Goal: Task Accomplishment & Management: Manage account settings

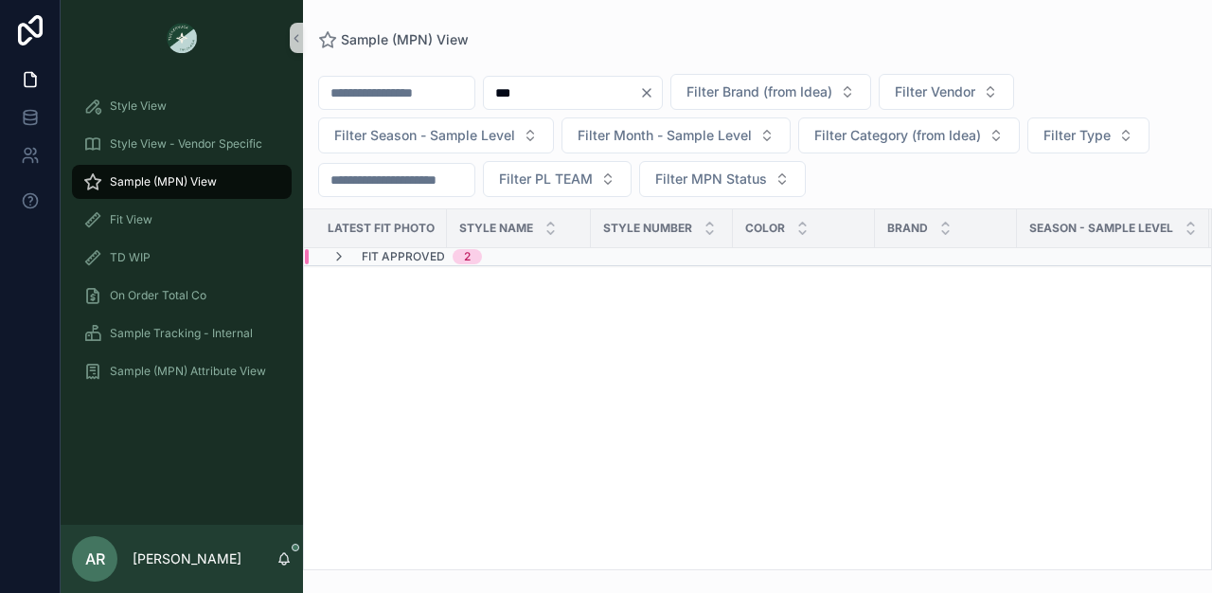
click at [199, 176] on span "Sample (MPN) View" at bounding box center [163, 181] width 107 height 15
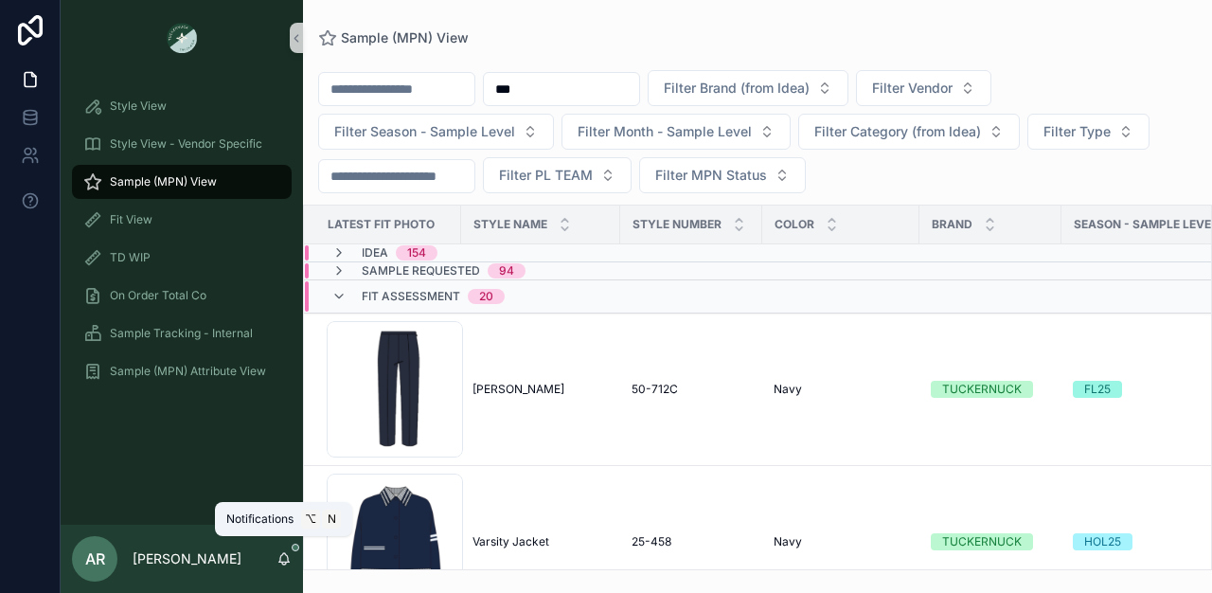
click at [288, 562] on icon "scrollable content" at bounding box center [283, 558] width 15 height 15
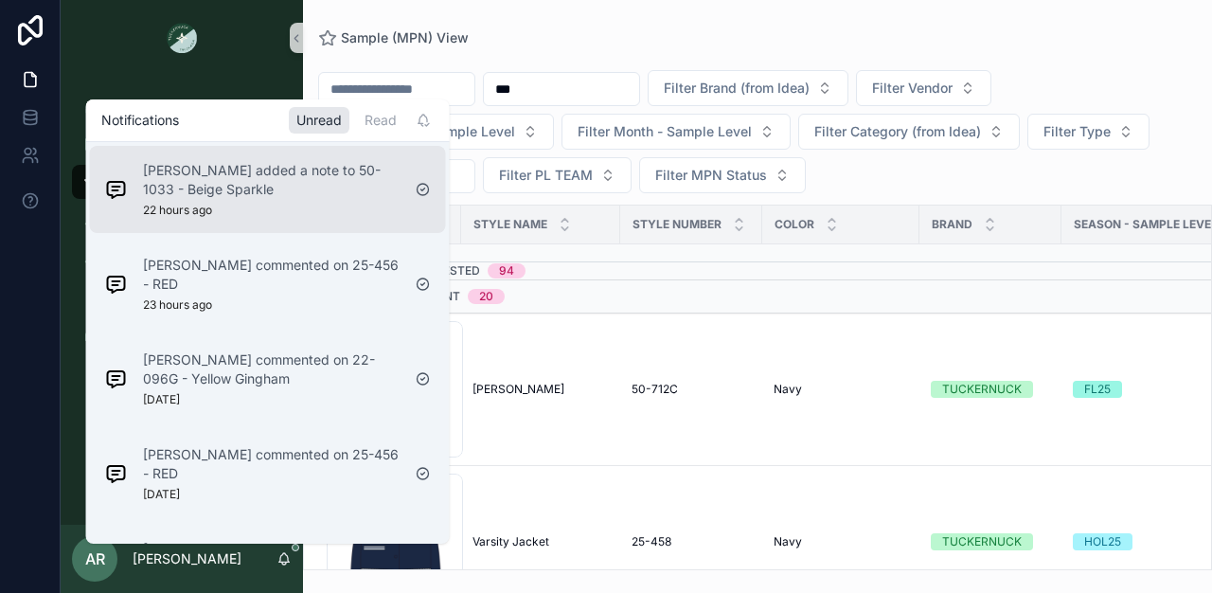
click at [257, 170] on p "[PERSON_NAME] added a note to 50-1033 - Beige Sparkle" at bounding box center [272, 180] width 258 height 38
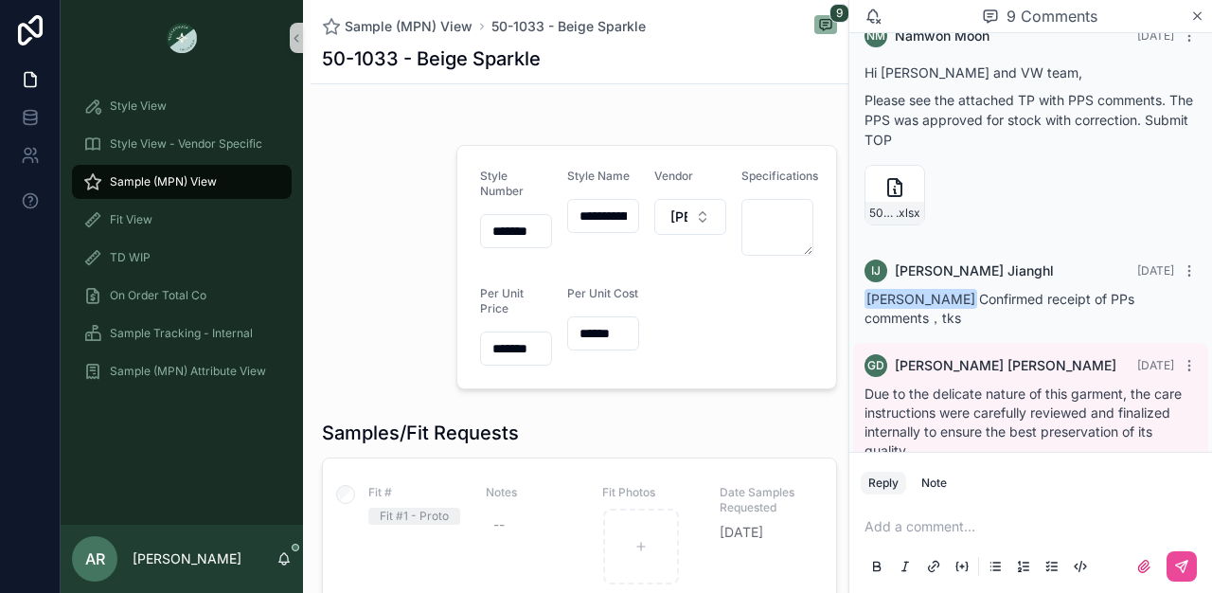
scroll to position [834, 0]
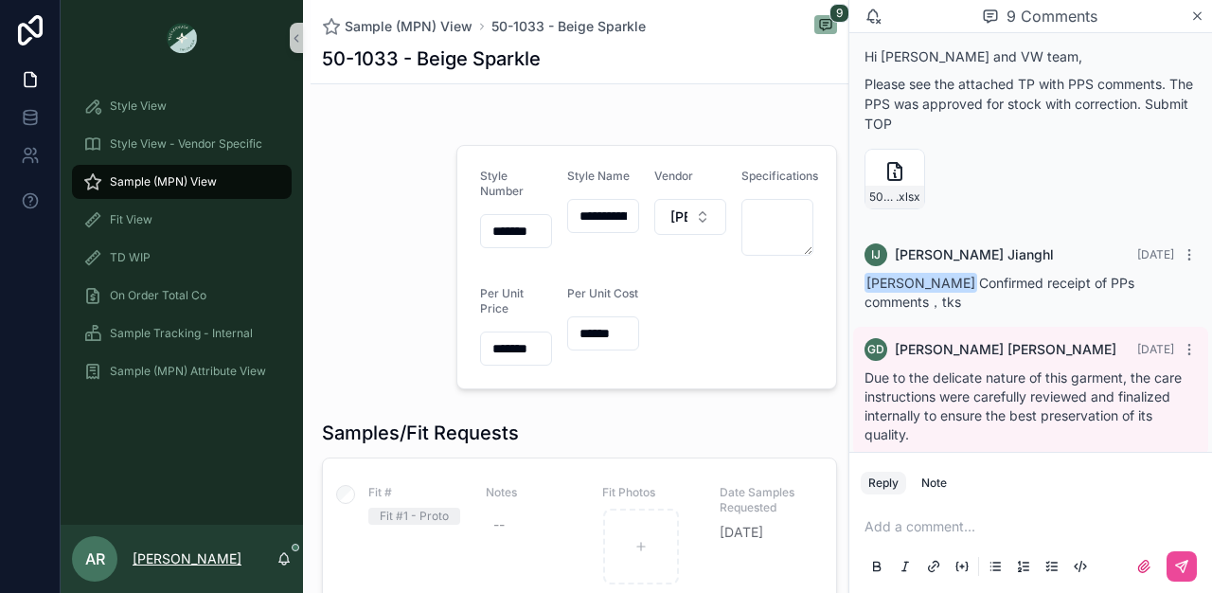
click at [152, 567] on p "[PERSON_NAME]" at bounding box center [187, 558] width 109 height 19
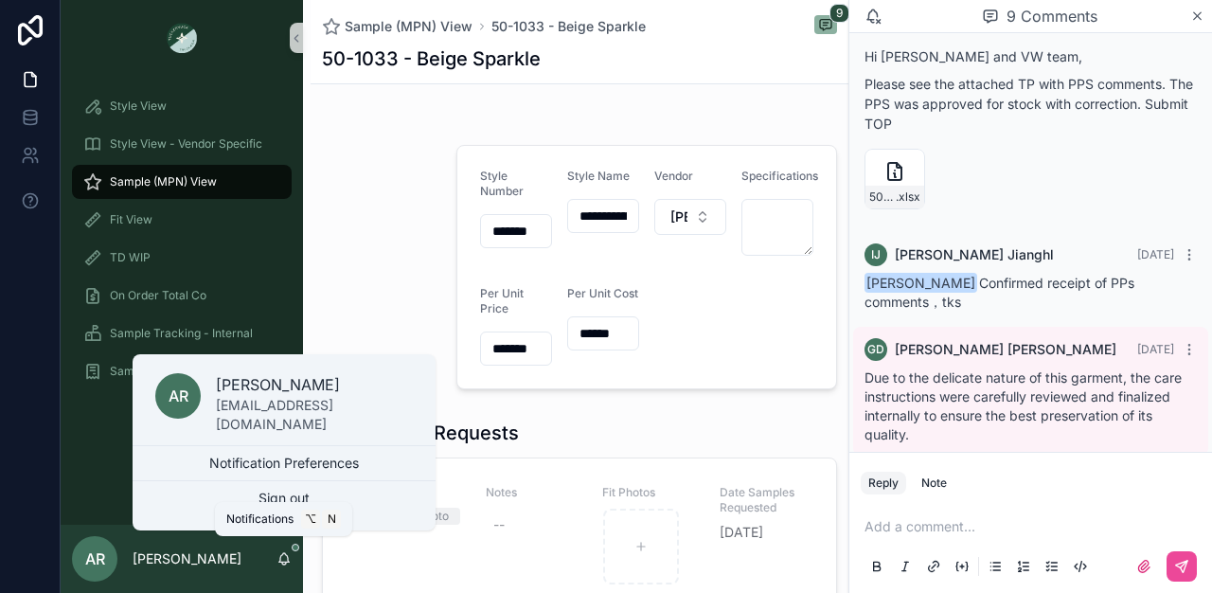
click at [289, 564] on icon "scrollable content" at bounding box center [283, 558] width 15 height 15
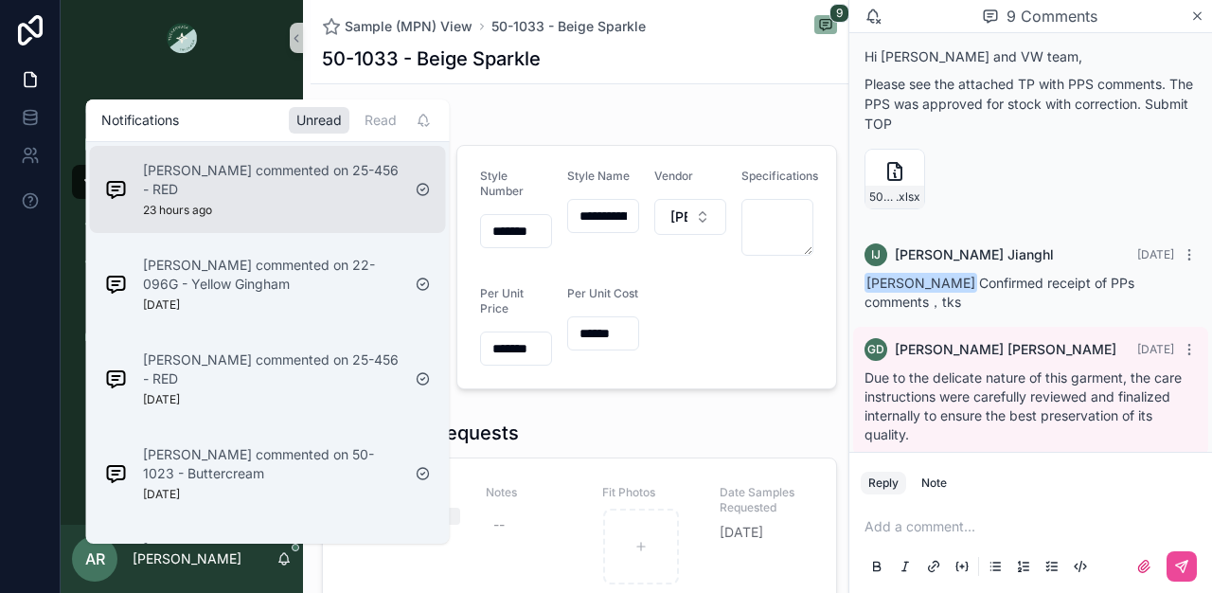
click at [337, 194] on p "[PERSON_NAME] commented on 25-456 - RED" at bounding box center [272, 180] width 258 height 38
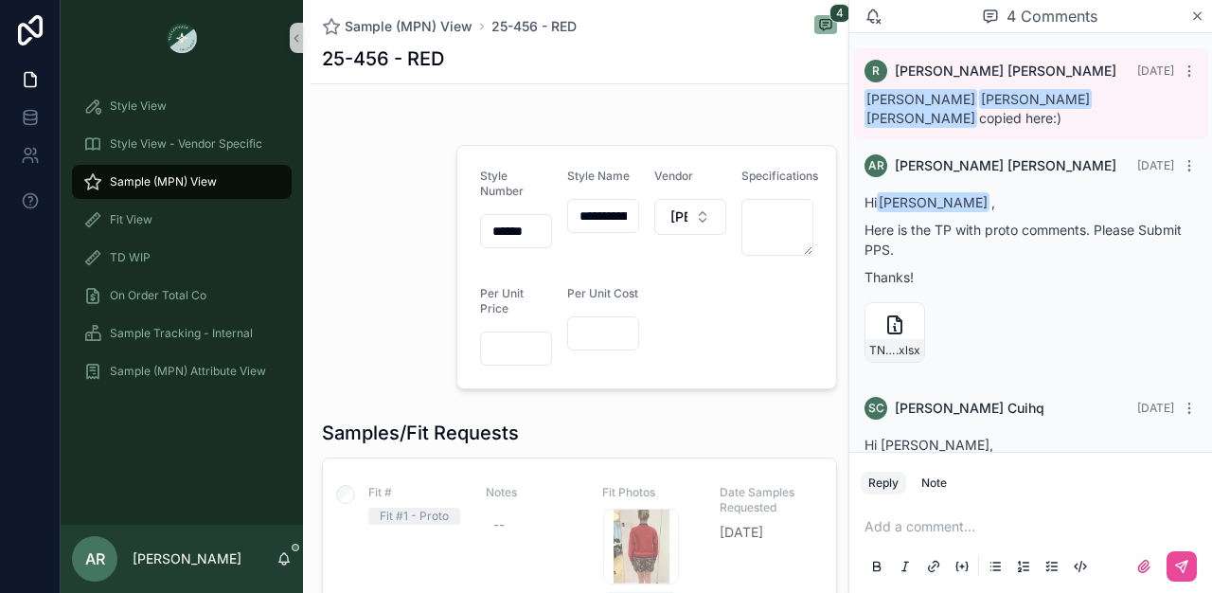
scroll to position [278, 0]
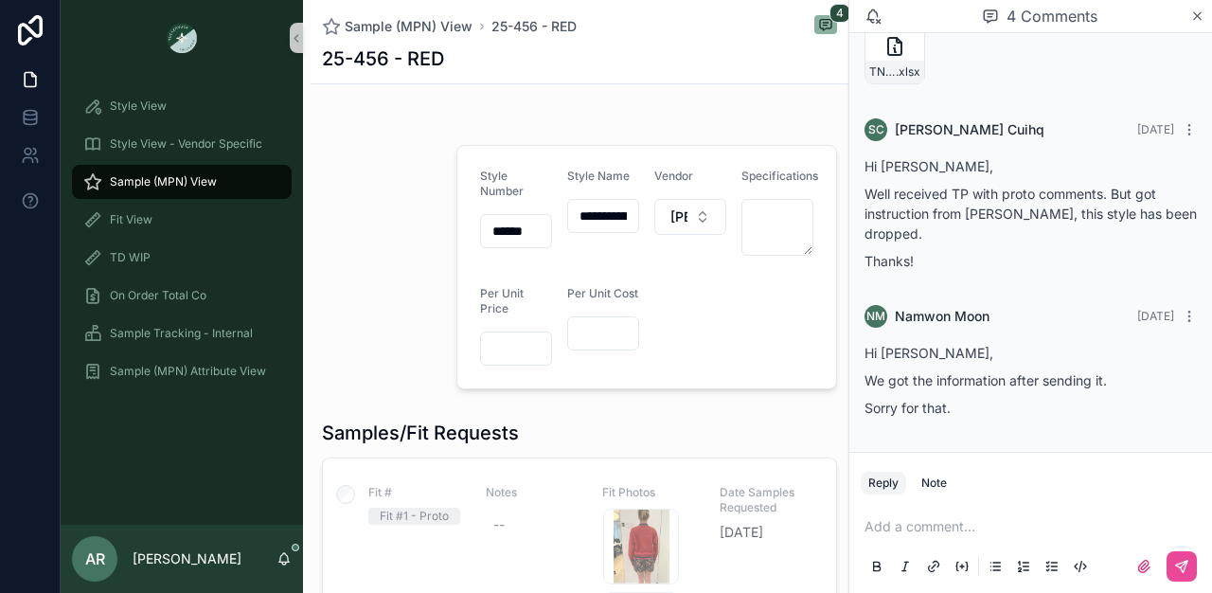
click at [337, 194] on div "scrollable content" at bounding box center [378, 266] width 134 height 259
click at [1188, 10] on div "4 Comments" at bounding box center [1039, 16] width 301 height 32
click at [1203, 12] on icon "scrollable content" at bounding box center [1197, 16] width 14 height 15
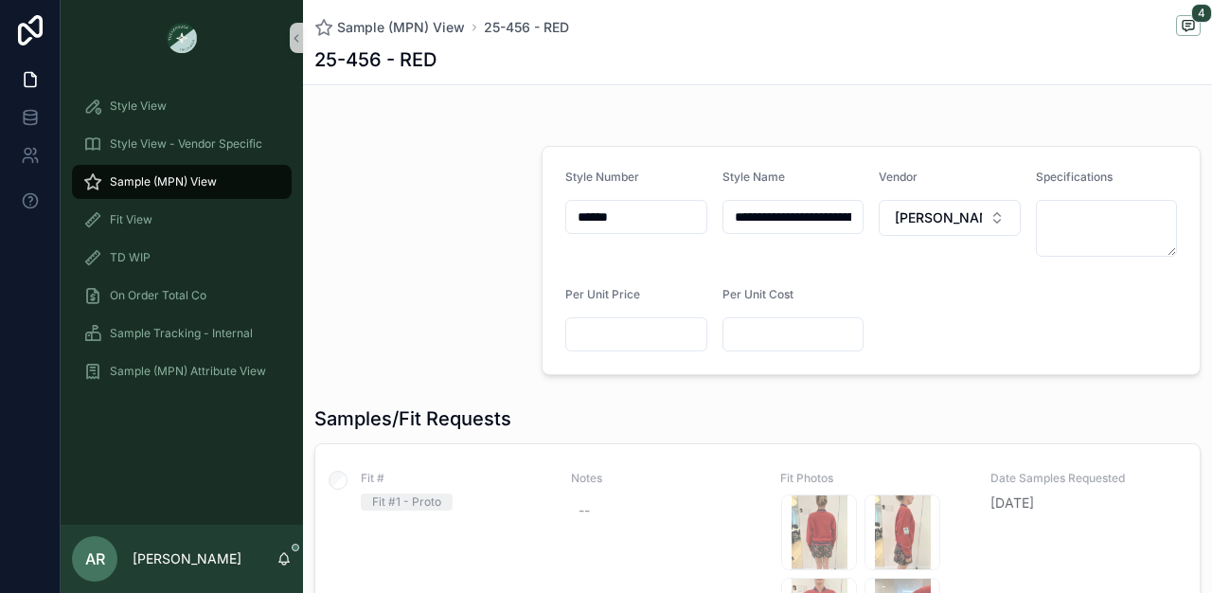
scroll to position [316, 0]
click at [289, 556] on icon "scrollable content" at bounding box center [283, 558] width 15 height 15
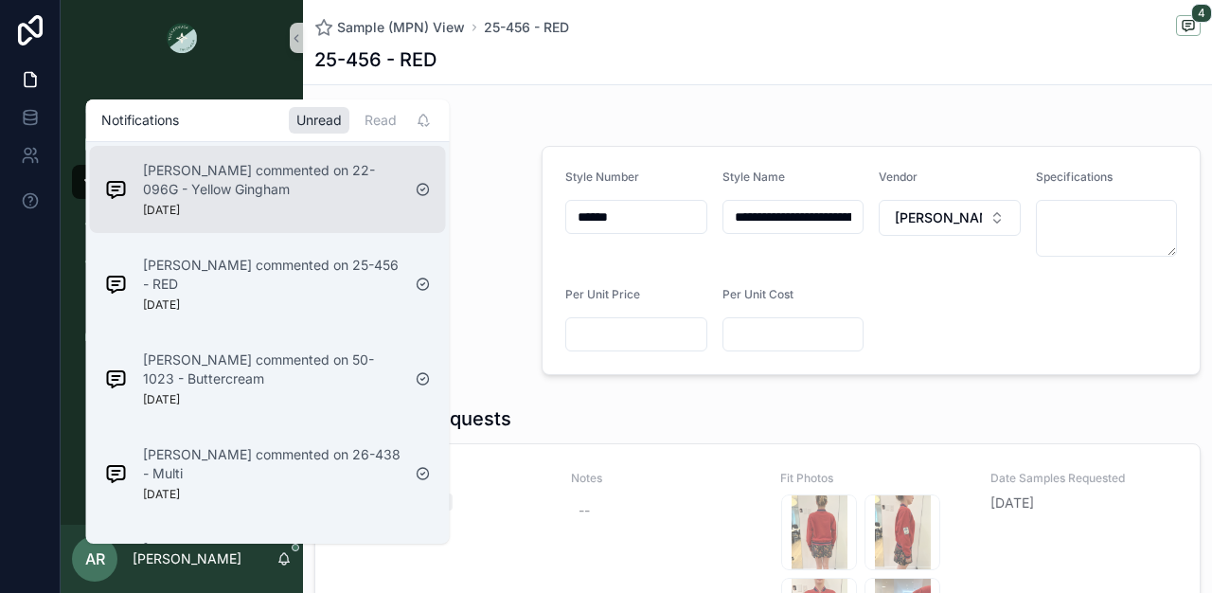
click at [267, 169] on p "[PERSON_NAME] commented on 22-096G - Yellow Gingham" at bounding box center [272, 180] width 258 height 38
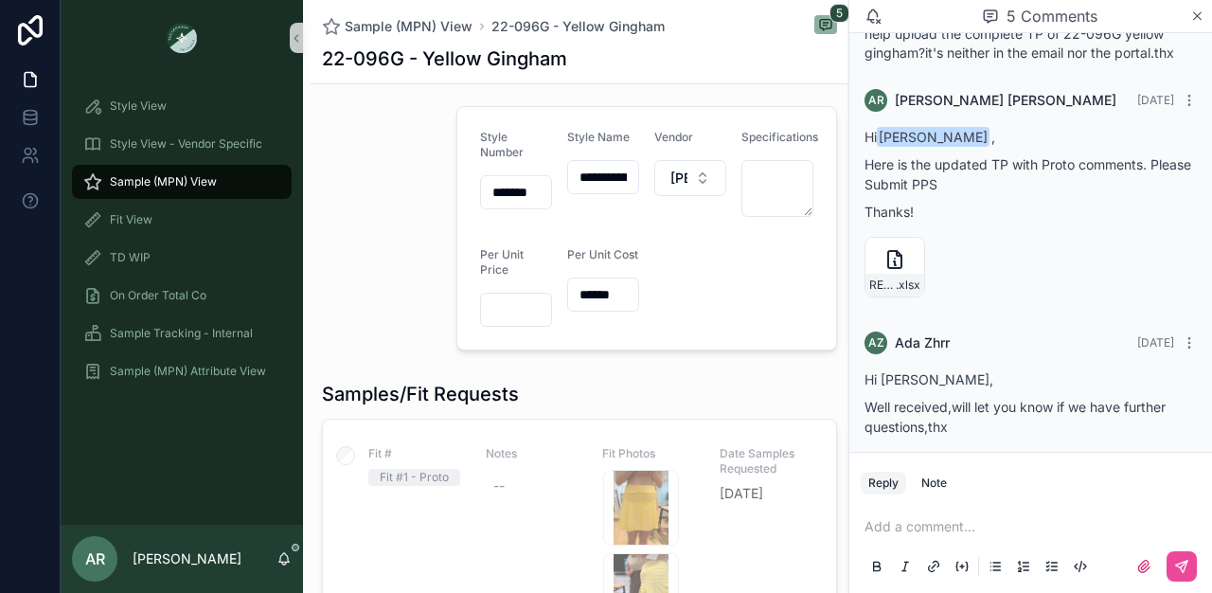
scroll to position [41, 0]
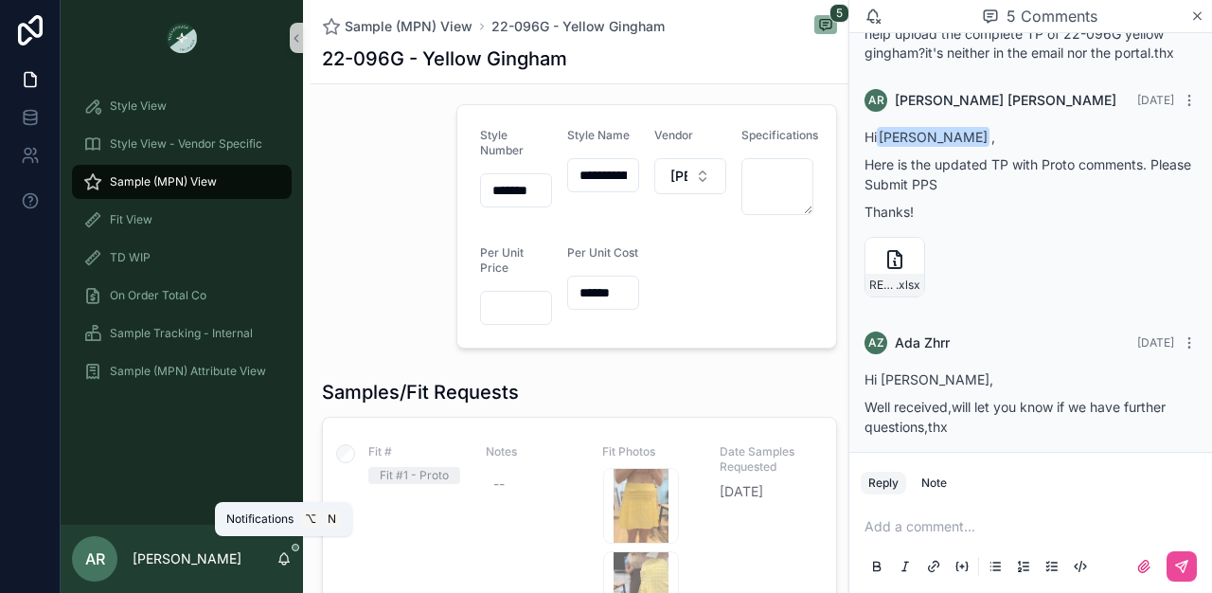
click at [283, 553] on icon "scrollable content" at bounding box center [284, 557] width 10 height 9
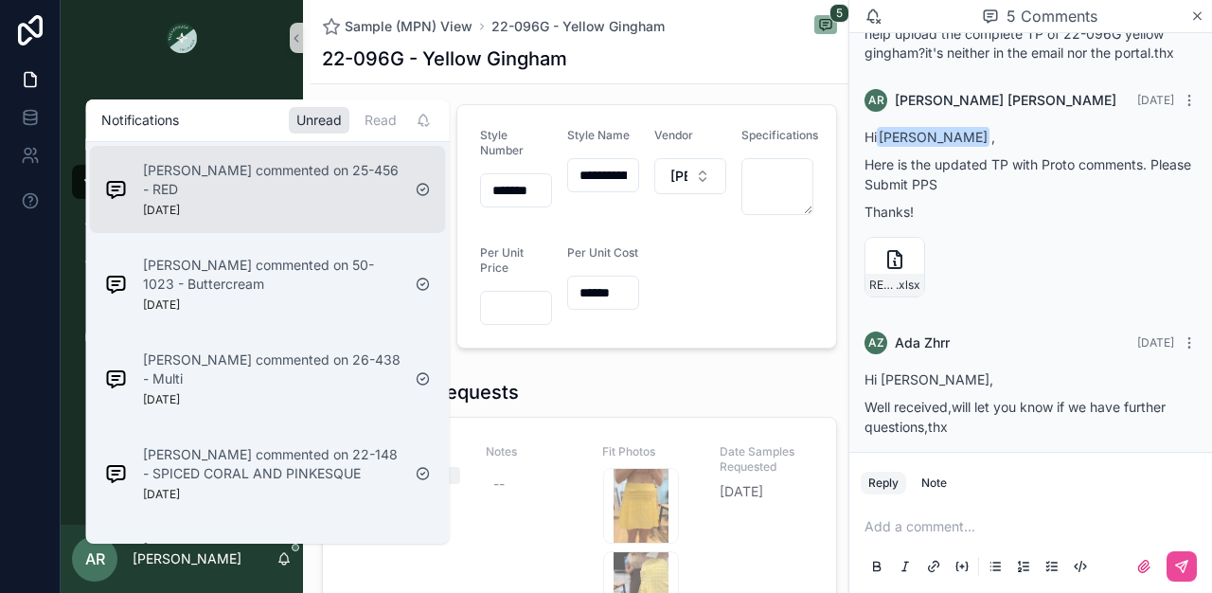
click at [318, 219] on div "[PERSON_NAME] commented on 25-456 - RED [DATE]" at bounding box center [253, 189] width 311 height 72
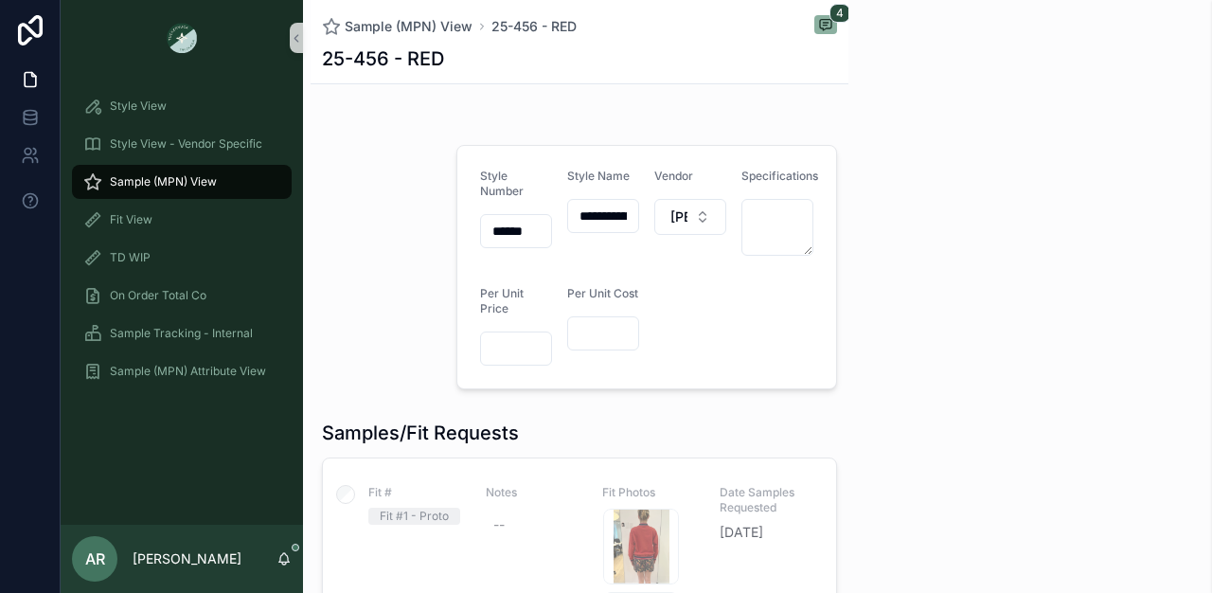
scroll to position [278, 0]
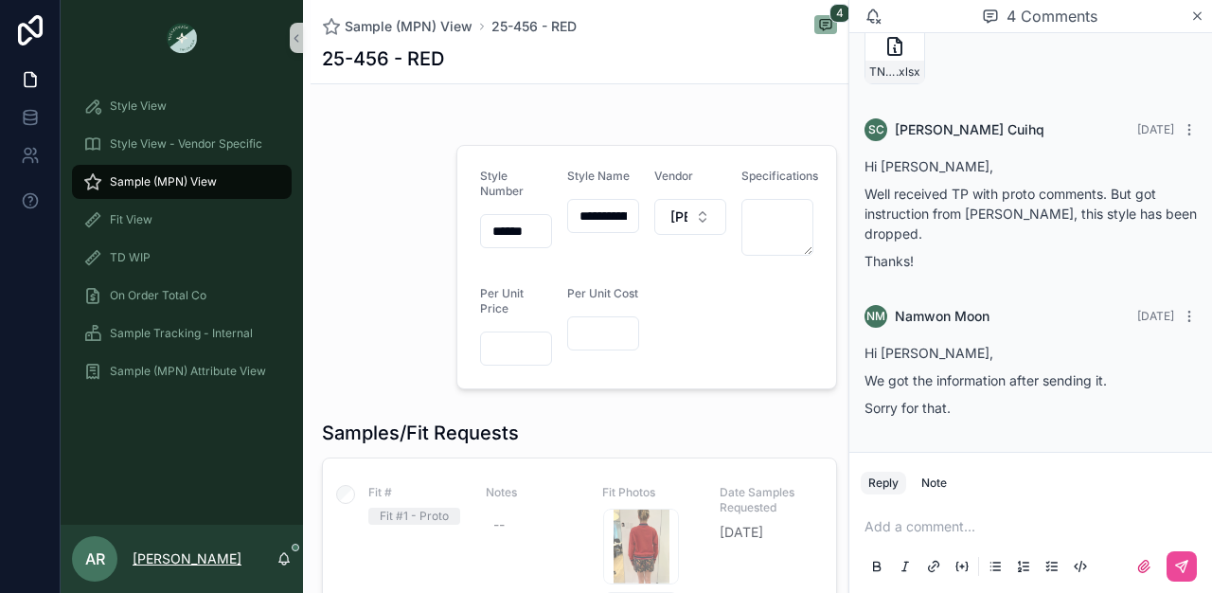
click at [176, 549] on p "[PERSON_NAME]" at bounding box center [187, 558] width 109 height 19
click at [288, 566] on div "AR [PERSON_NAME]" at bounding box center [182, 559] width 242 height 68
click at [284, 561] on icon "scrollable content" at bounding box center [283, 558] width 15 height 15
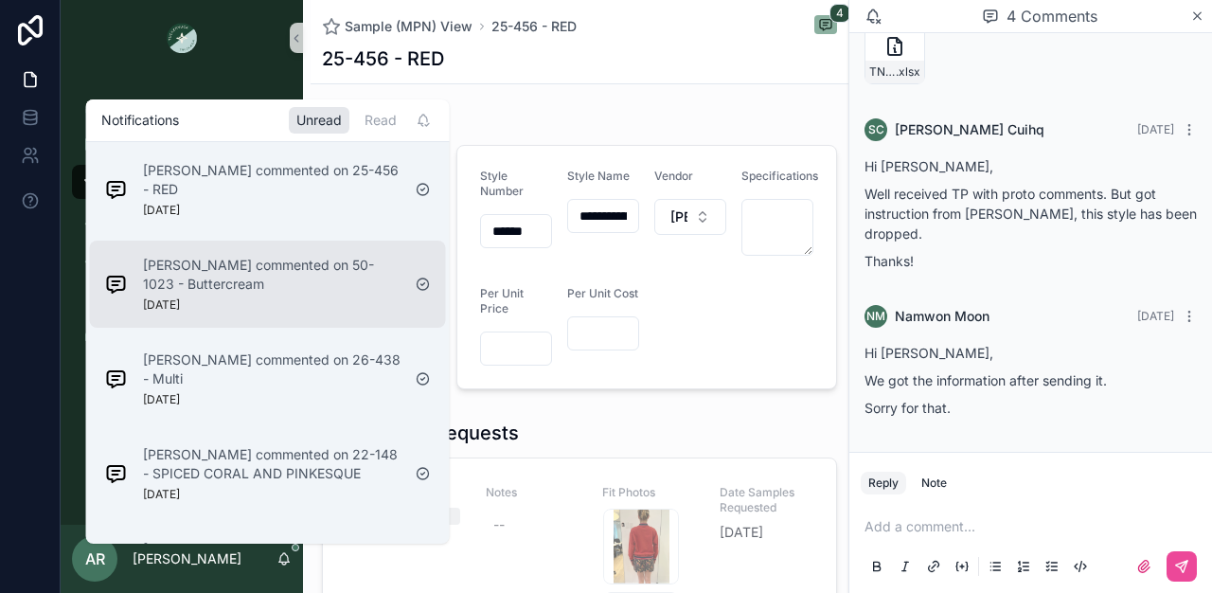
scroll to position [71, 0]
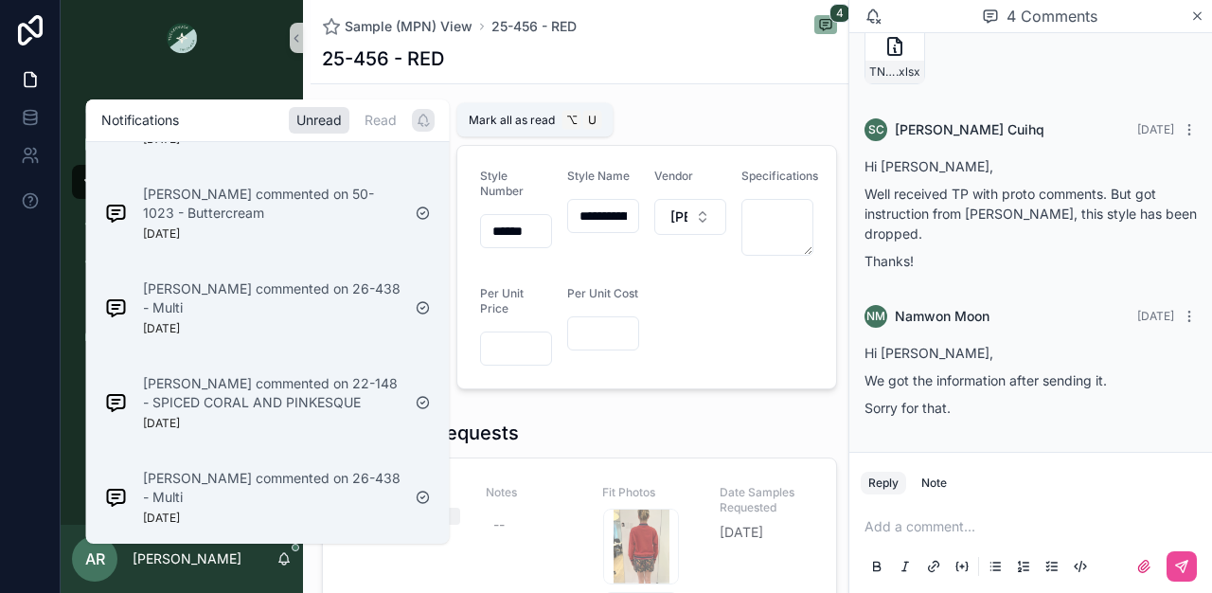
click at [421, 123] on icon "scrollable content" at bounding box center [422, 124] width 2 height 3
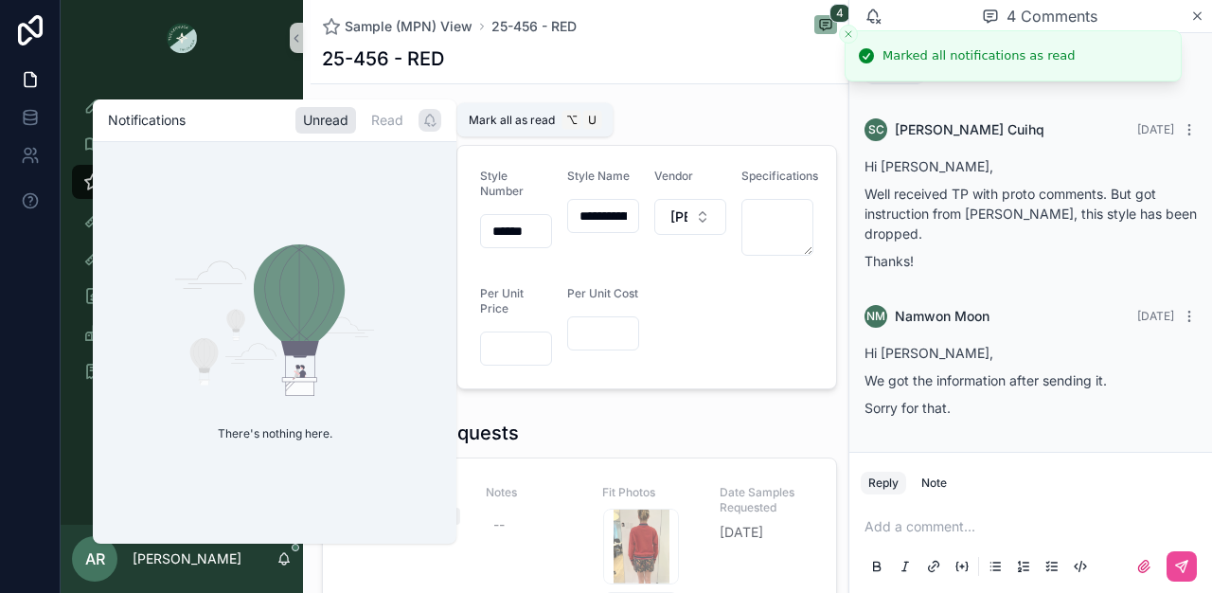
scroll to position [0, 0]
click at [1196, 5] on div "4 Comments" at bounding box center [1030, 16] width 363 height 33
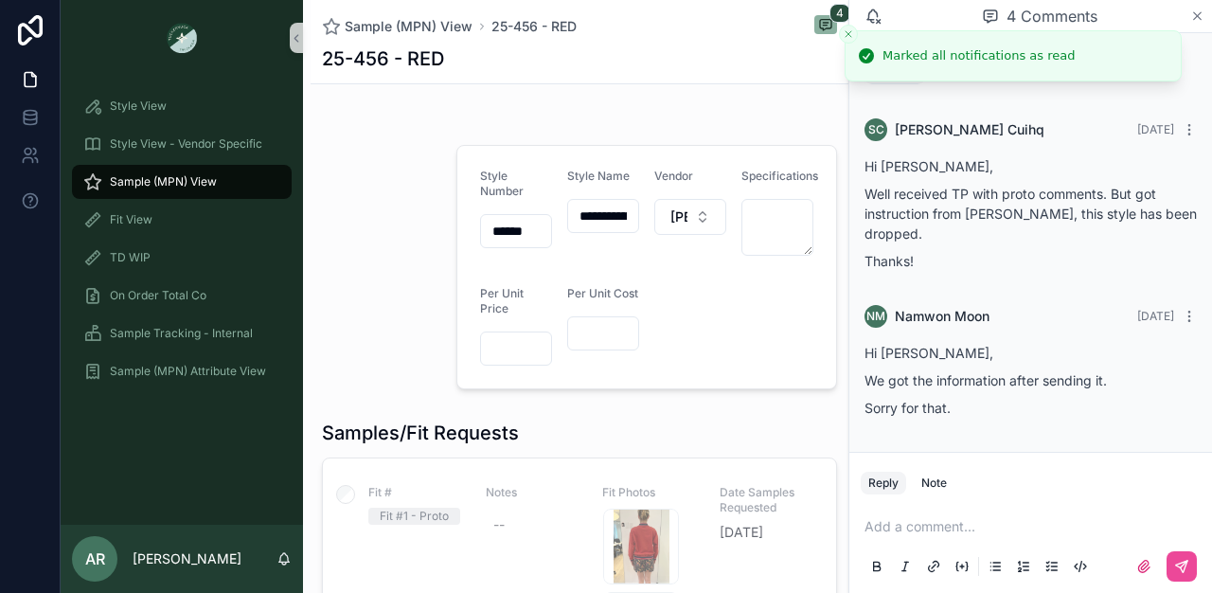
click at [1195, 13] on icon "scrollable content" at bounding box center [1197, 16] width 14 height 15
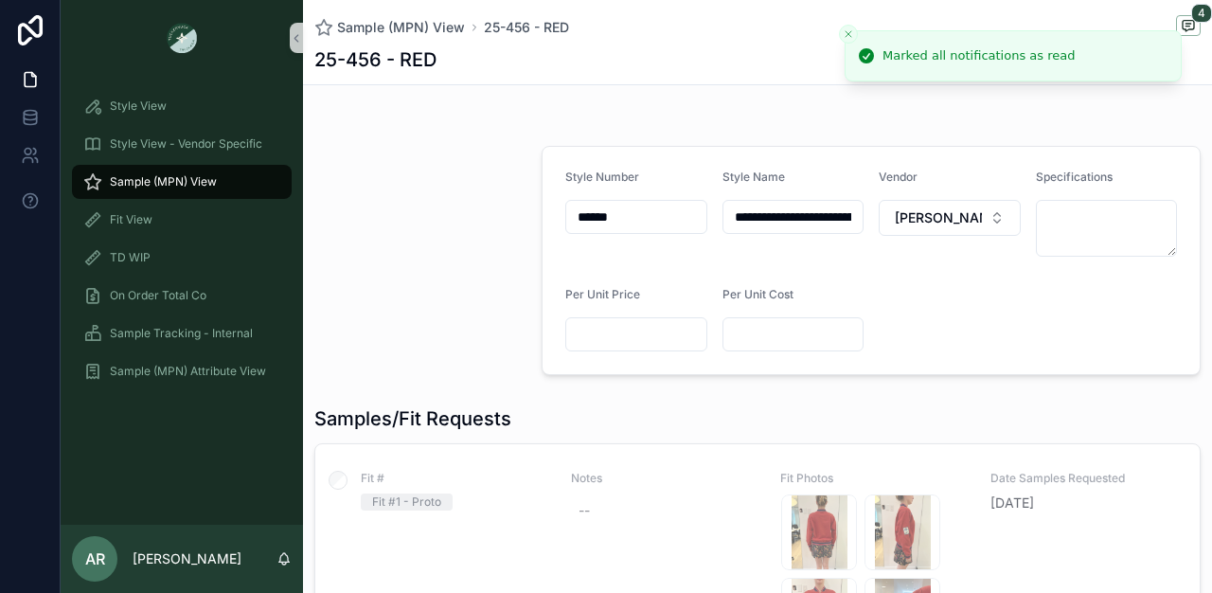
scroll to position [316, 0]
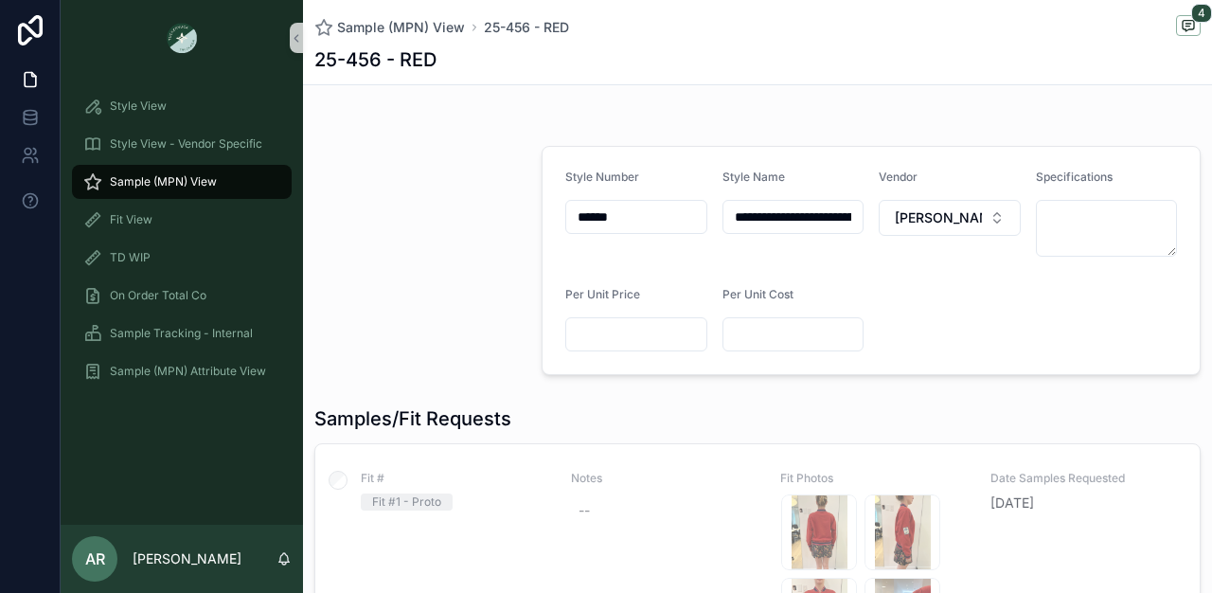
click at [138, 179] on span "Sample (MPN) View" at bounding box center [163, 181] width 107 height 15
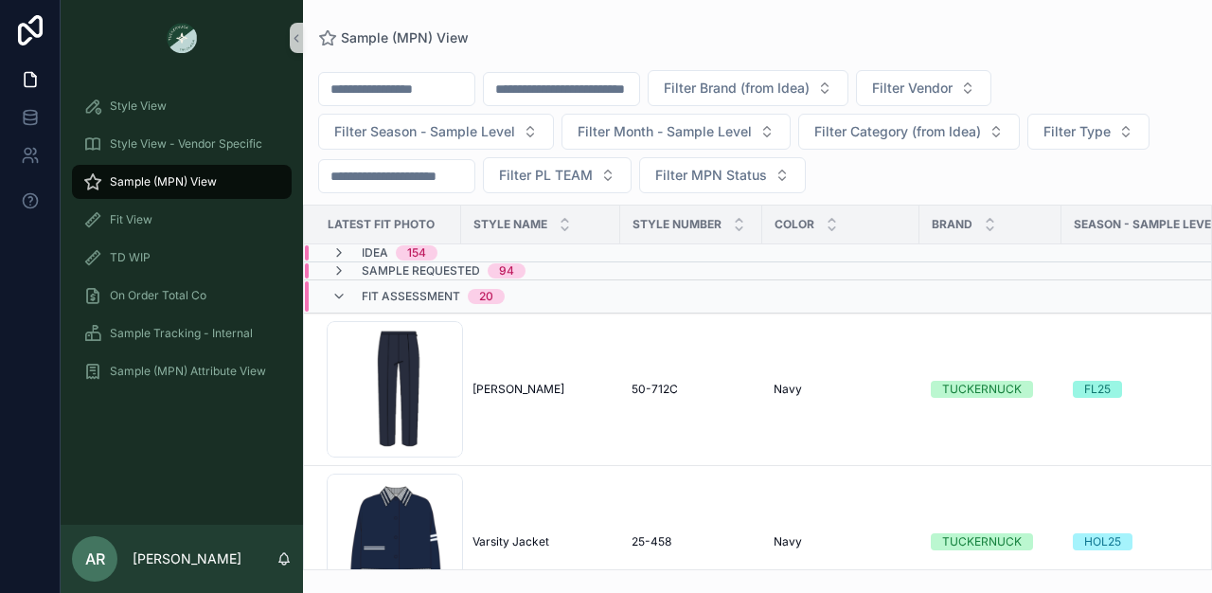
click at [566, 101] on input "scrollable content" at bounding box center [561, 89] width 155 height 27
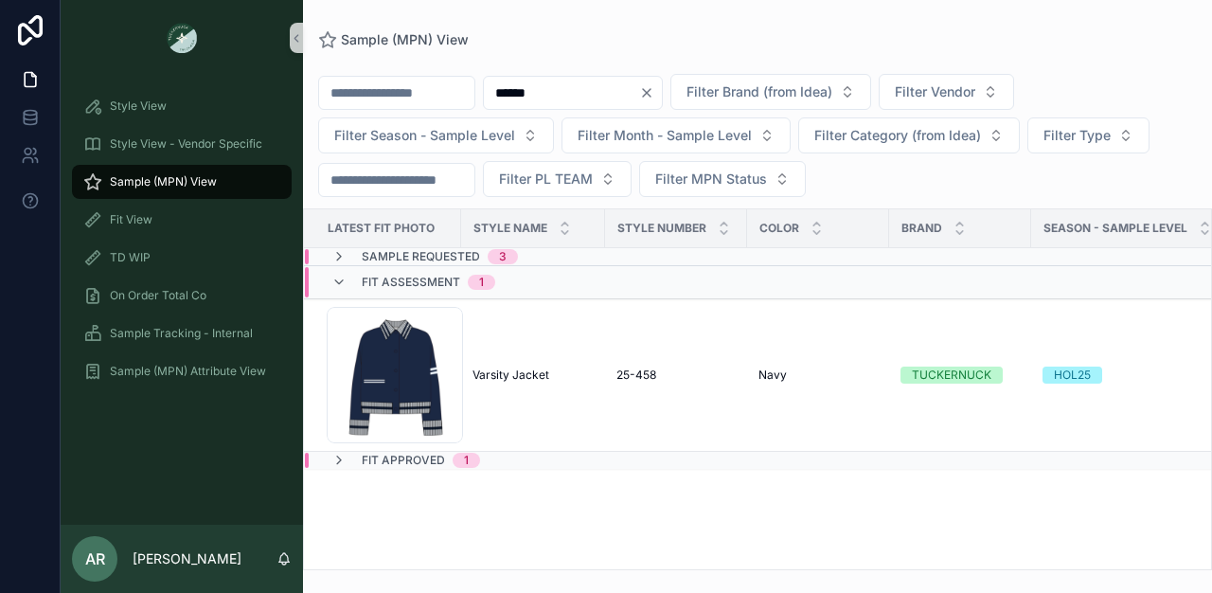
type input "******"
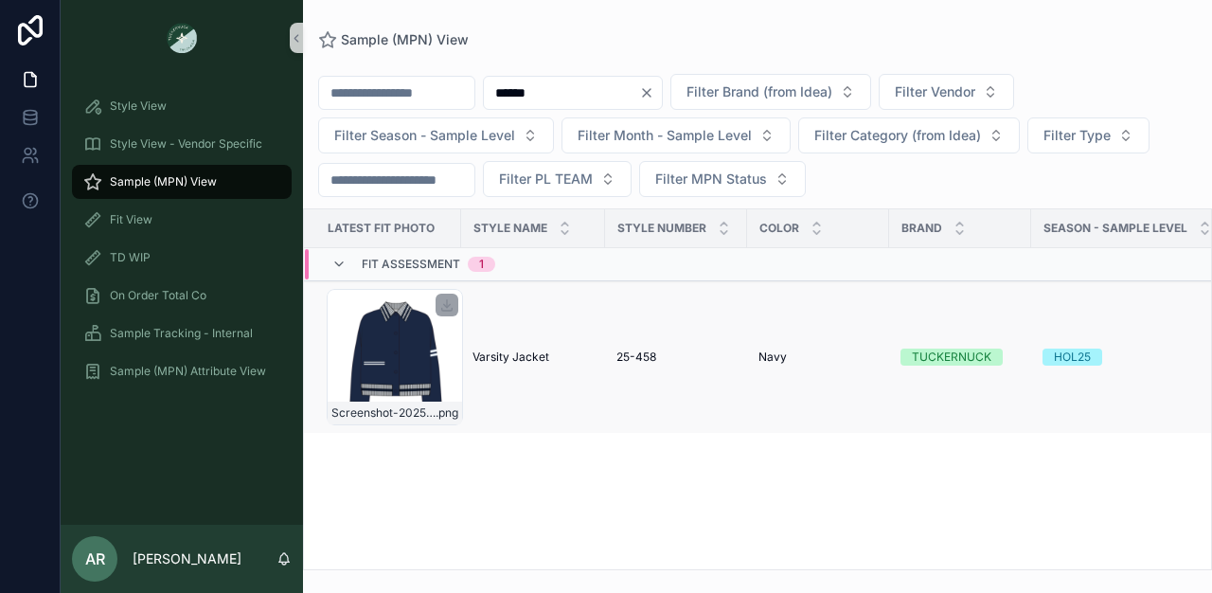
click at [449, 333] on div "Screenshot-2025-08-05-at-2.28.27-PM .png" at bounding box center [395, 357] width 136 height 136
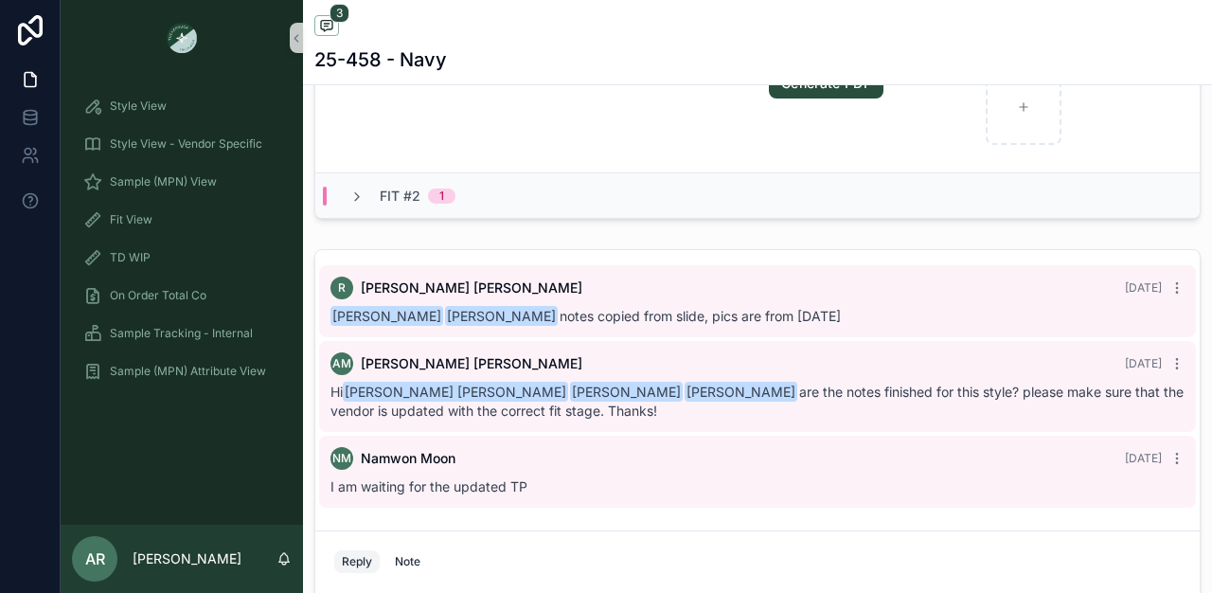
scroll to position [1079, 0]
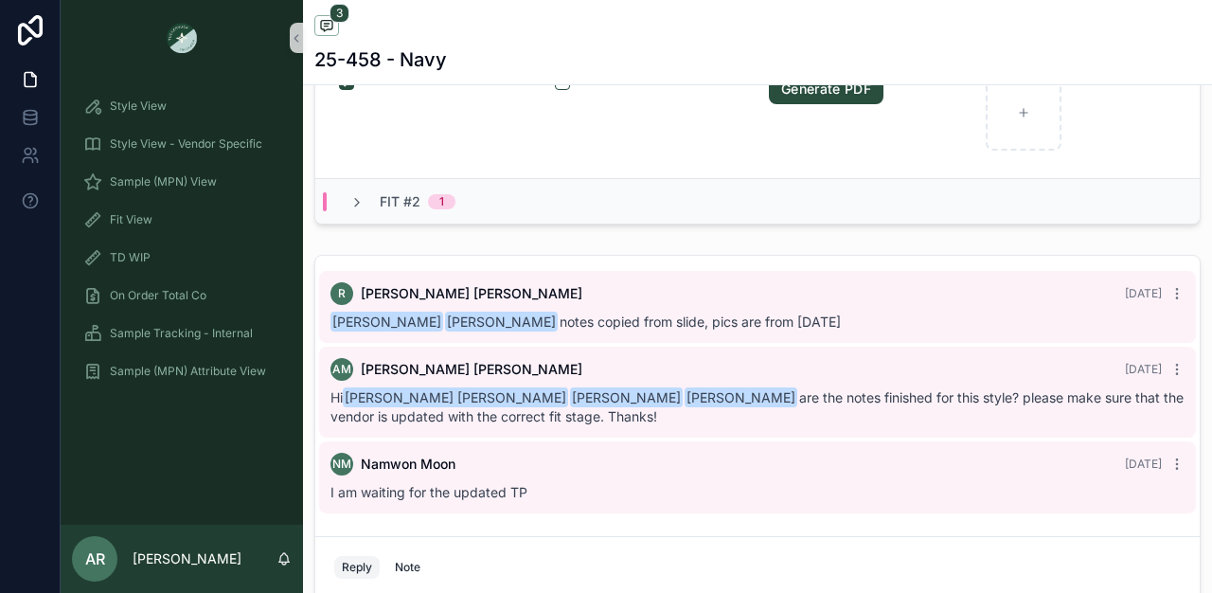
click at [344, 211] on div "Fit #2 1" at bounding box center [402, 201] width 151 height 19
click at [354, 210] on icon "scrollable content" at bounding box center [356, 202] width 15 height 15
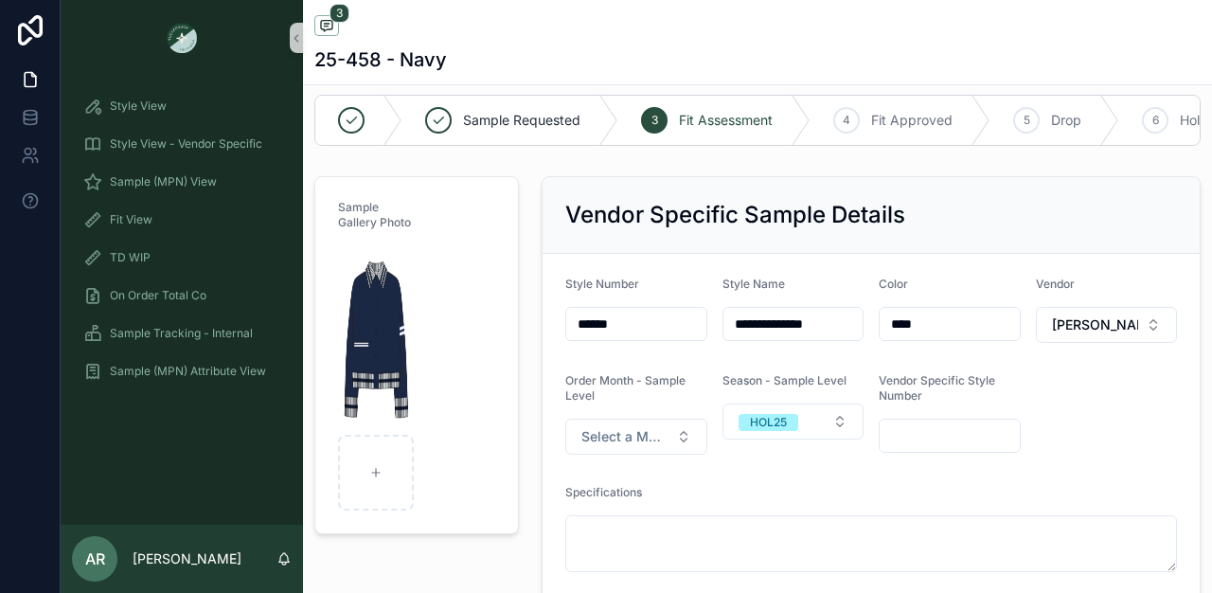
scroll to position [0, 0]
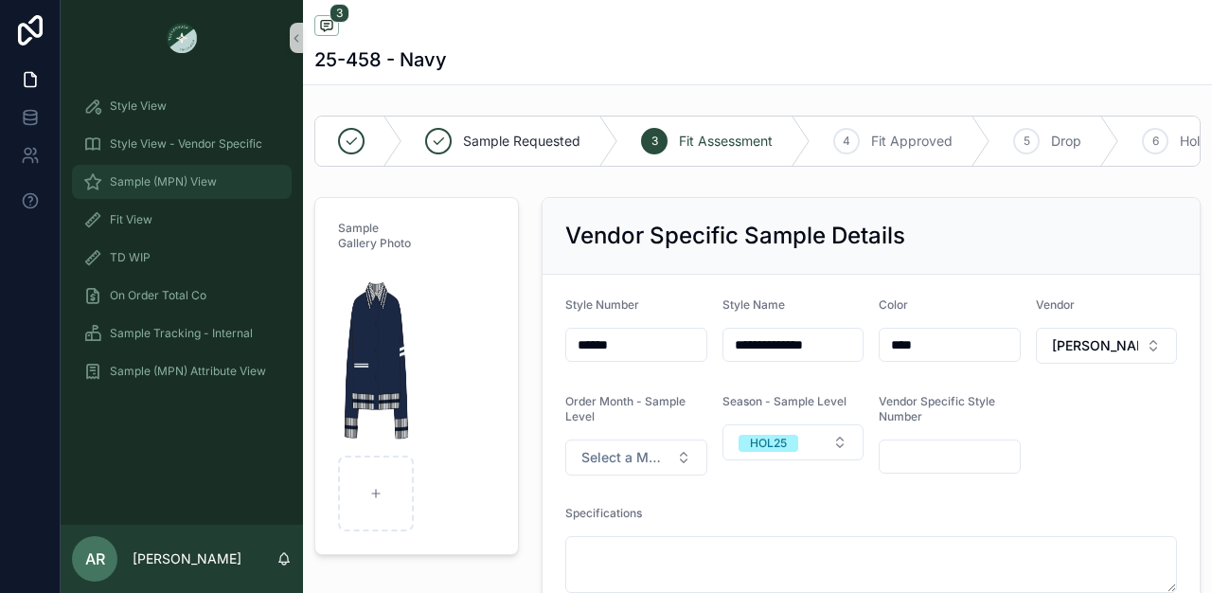
click at [238, 169] on div "Sample (MPN) View" at bounding box center [181, 182] width 197 height 30
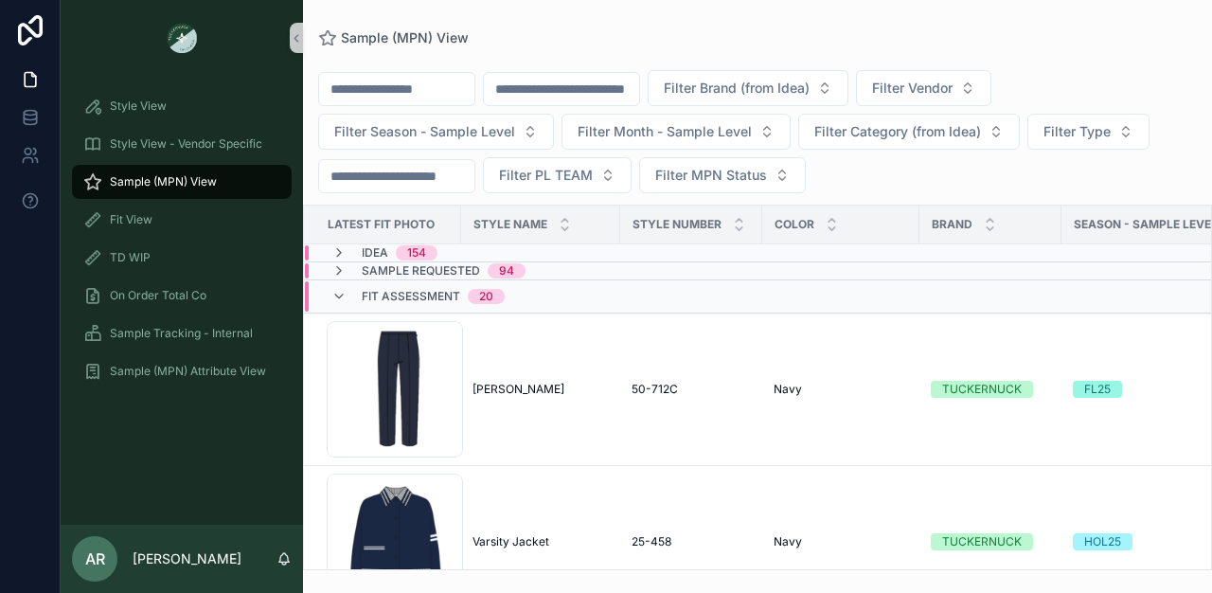
click at [588, 87] on input "scrollable content" at bounding box center [561, 89] width 155 height 27
type input "******"
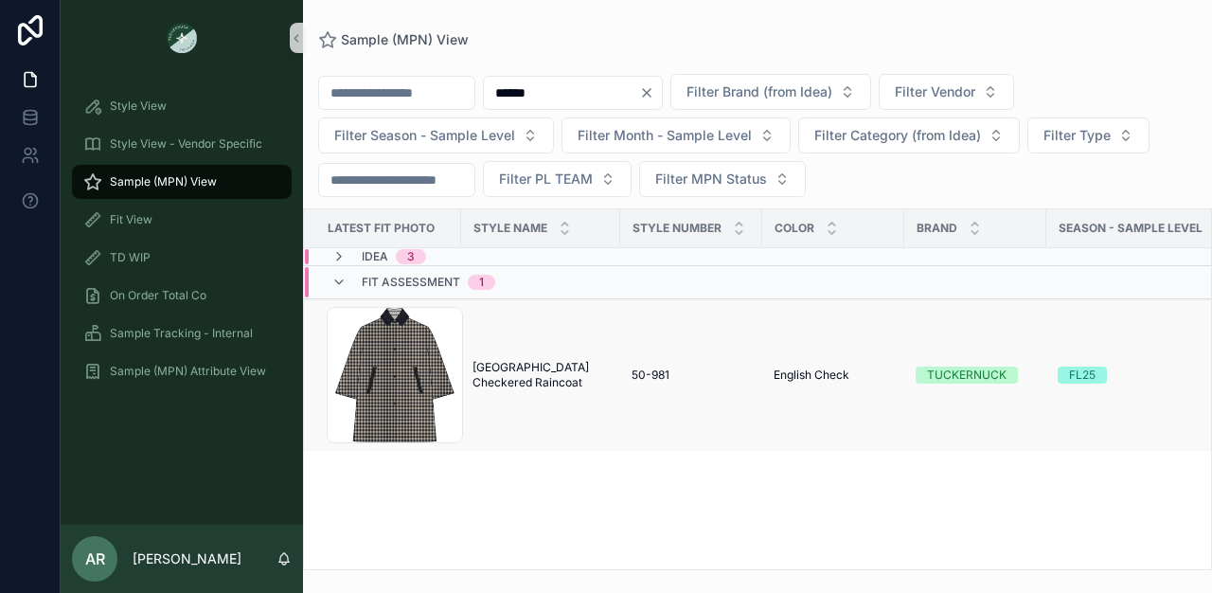
click at [532, 373] on span "[GEOGRAPHIC_DATA] Checkered Raincoat" at bounding box center [540, 375] width 136 height 30
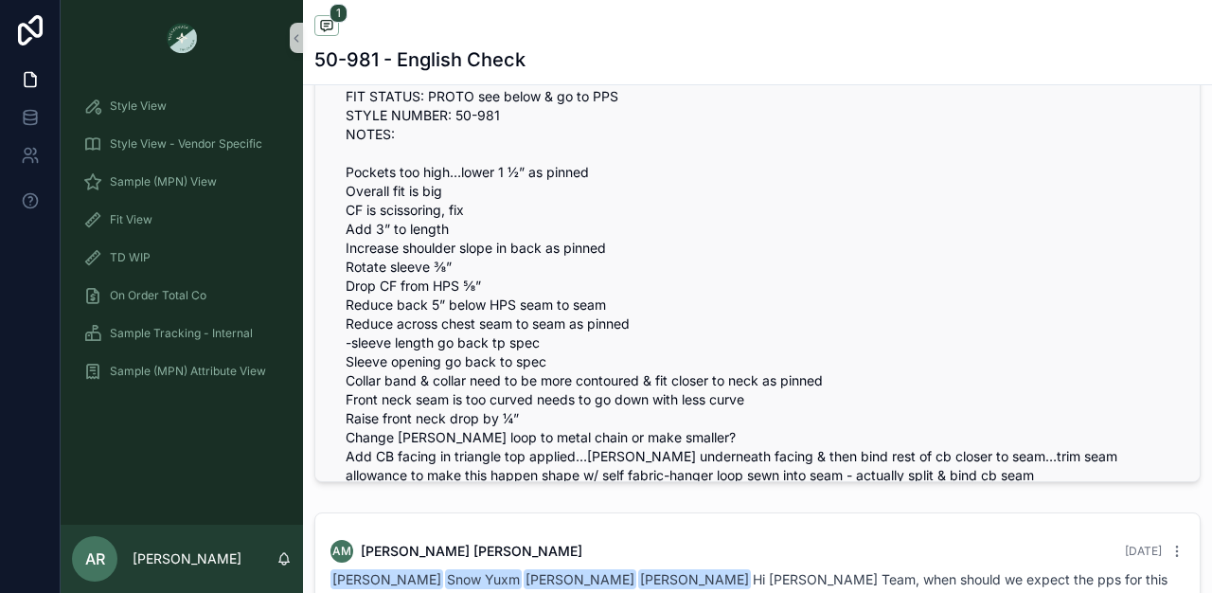
scroll to position [161, 0]
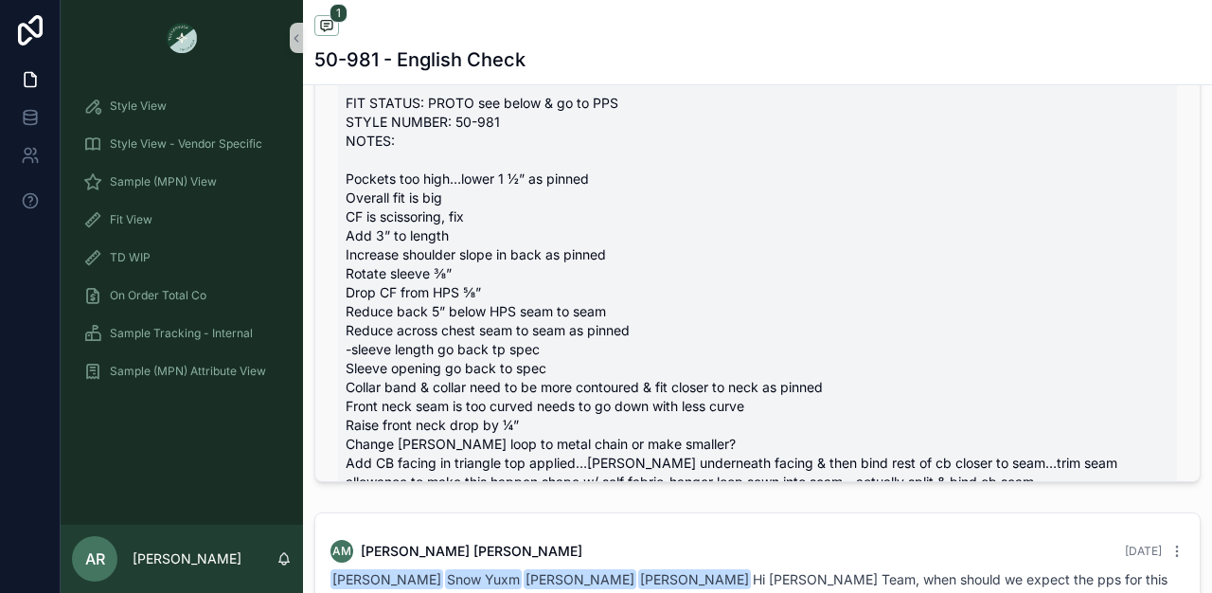
click at [347, 195] on span "4/29 FIT STATUS: PROTO see below & go to PPS STYLE NUMBER: 50-981 NOTES: Pocket…" at bounding box center [758, 283] width 824 height 454
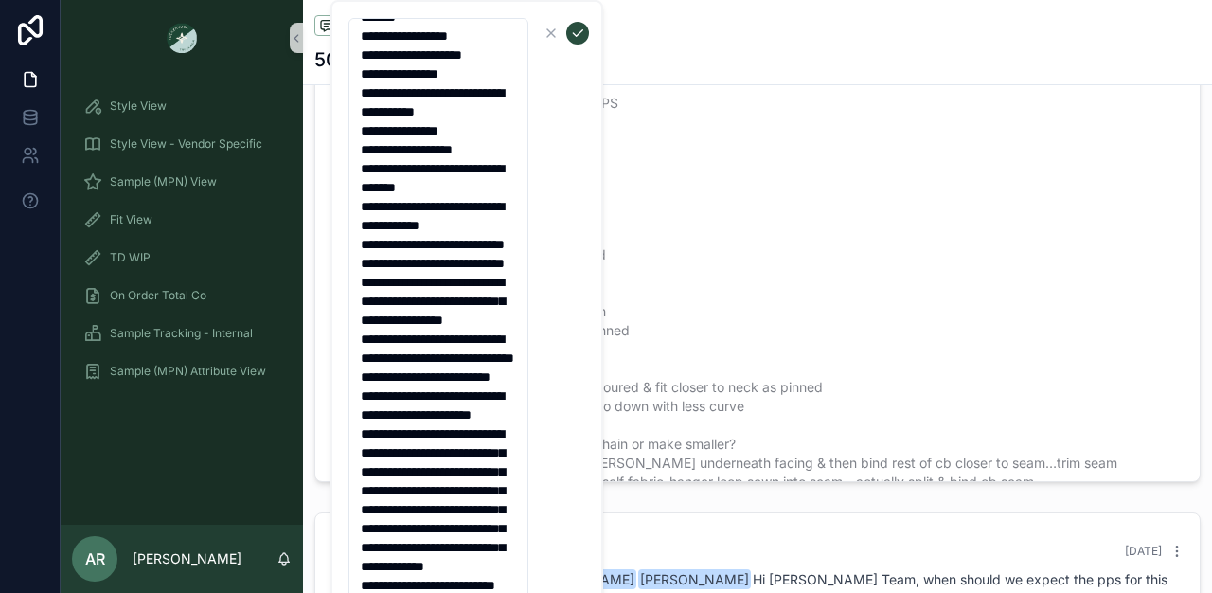
scroll to position [473, 0]
drag, startPoint x: 357, startPoint y: 191, endPoint x: 417, endPoint y: 650, distance: 463.1
click at [417, 592] on html "**********" at bounding box center [606, 296] width 1212 height 593
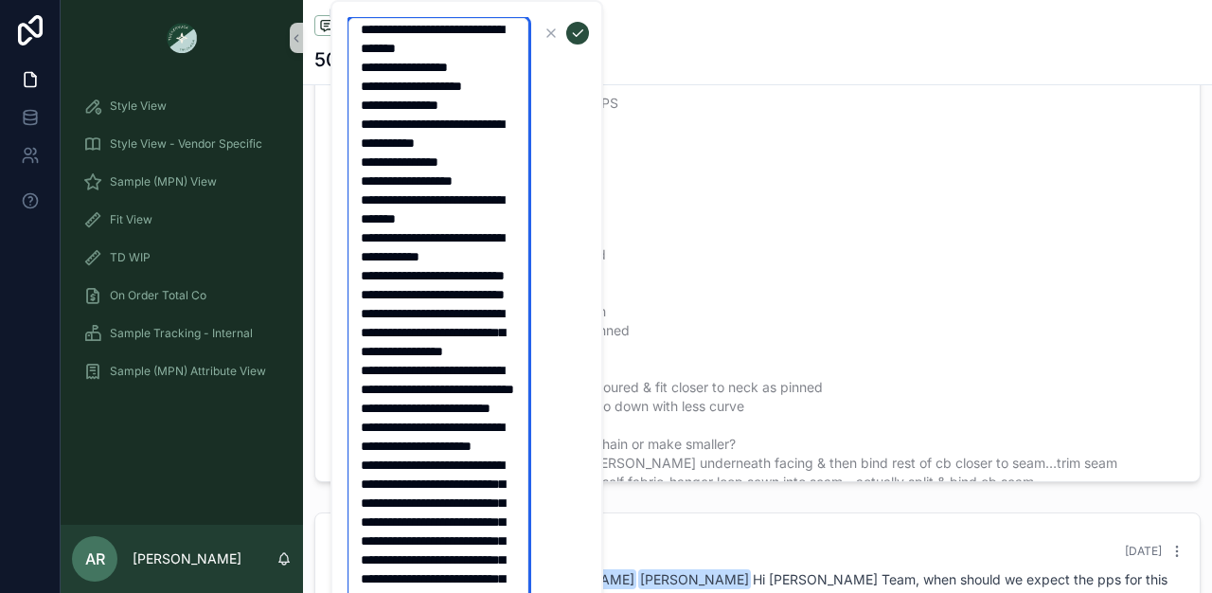
scroll to position [0, 0]
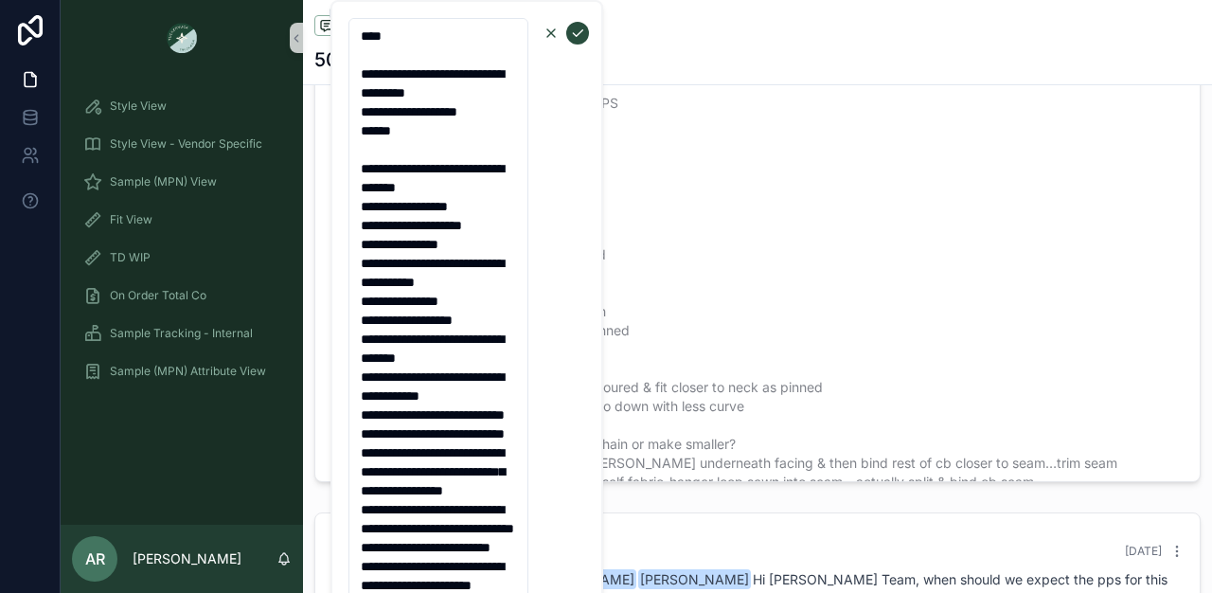
click at [546, 36] on icon "scrollable content" at bounding box center [550, 33] width 15 height 15
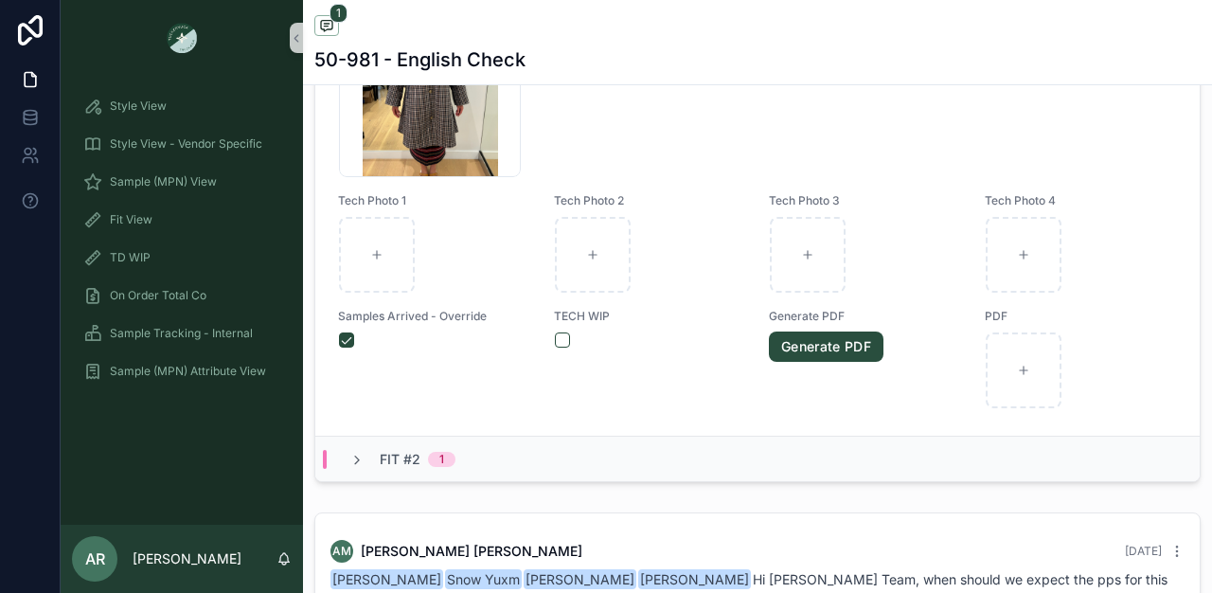
scroll to position [1098, 0]
click at [351, 484] on div "Fit #2 1" at bounding box center [757, 460] width 884 height 45
click at [356, 471] on icon "scrollable content" at bounding box center [356, 462] width 15 height 15
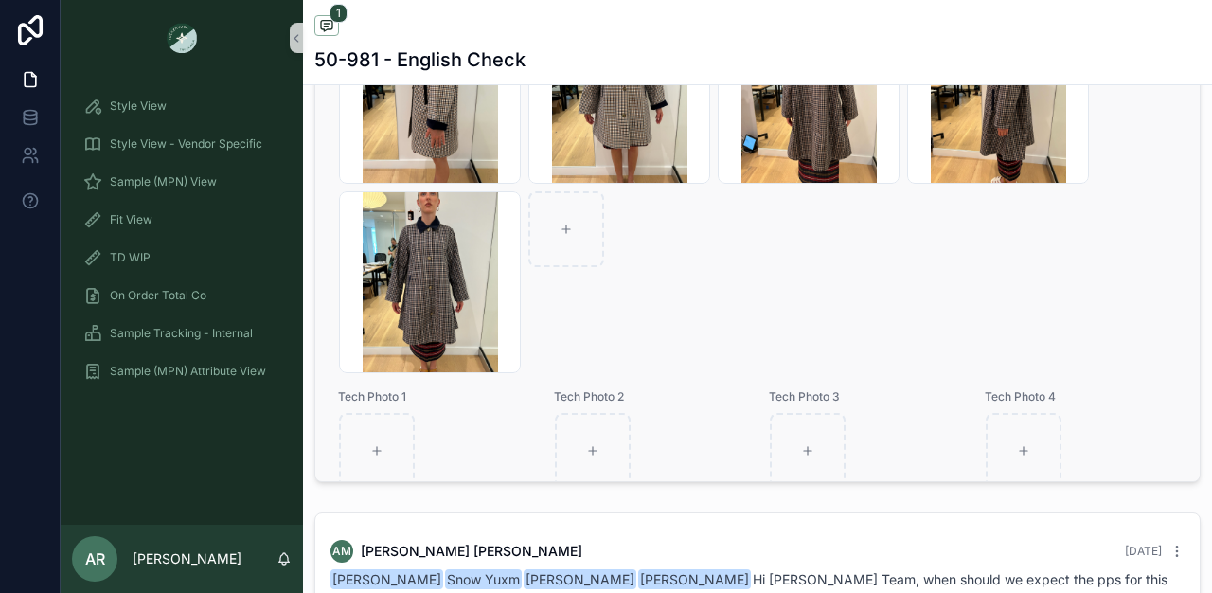
scroll to position [916, 0]
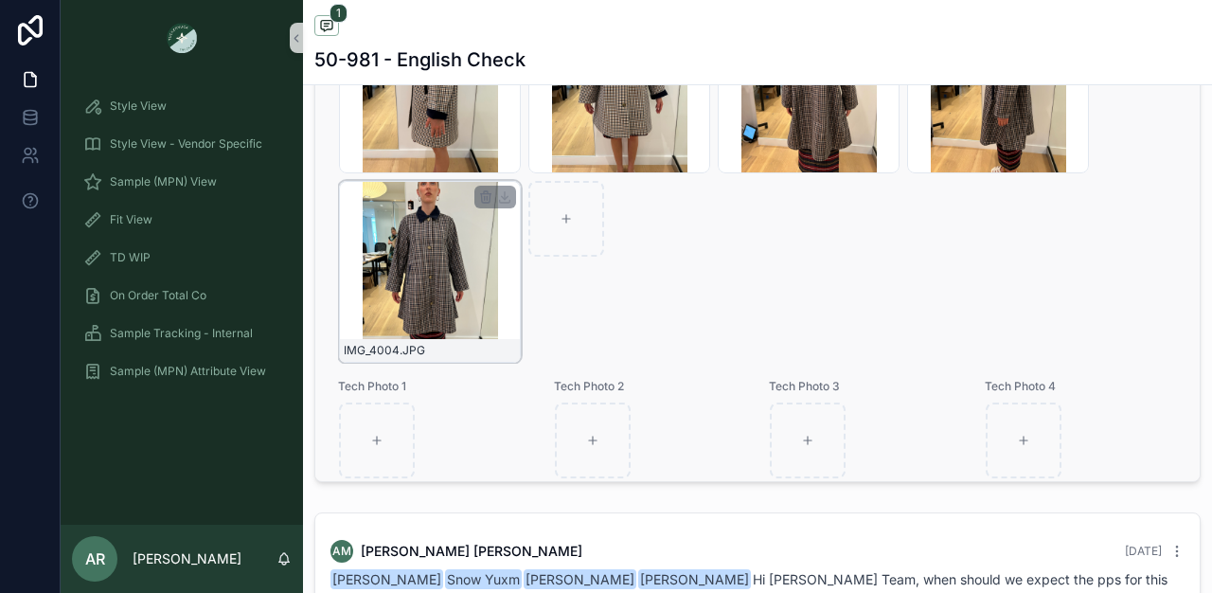
click at [443, 299] on div "IMG_4004 .JPG" at bounding box center [430, 272] width 182 height 182
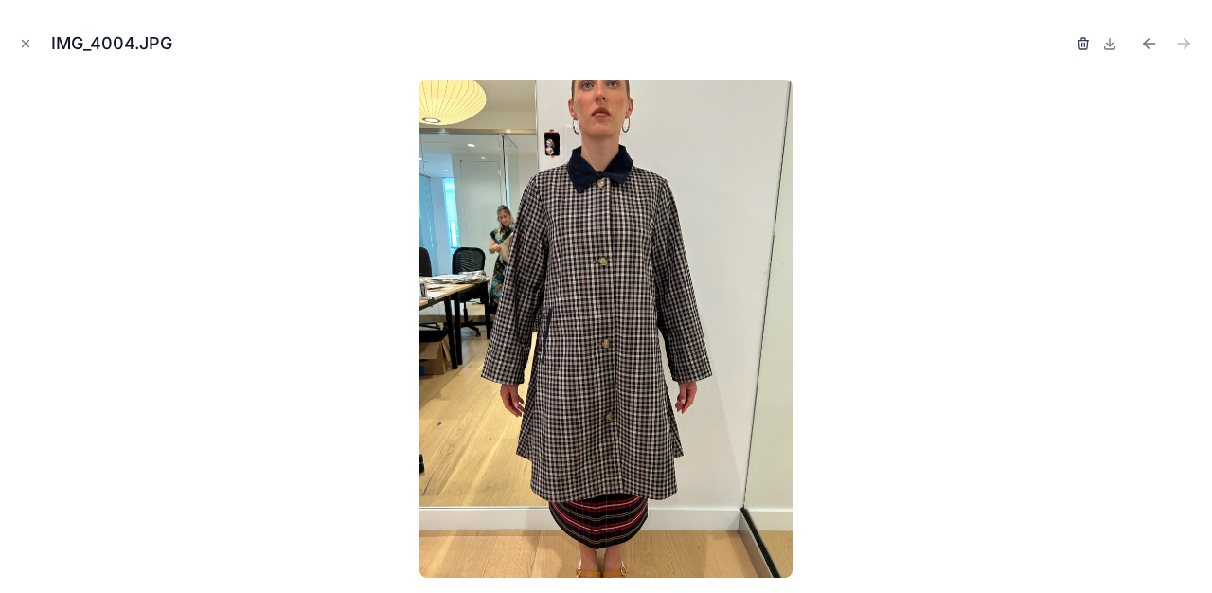
click at [1088, 42] on icon "button" at bounding box center [1083, 43] width 15 height 15
click at [1071, 44] on icon "button" at bounding box center [1064, 43] width 15 height 15
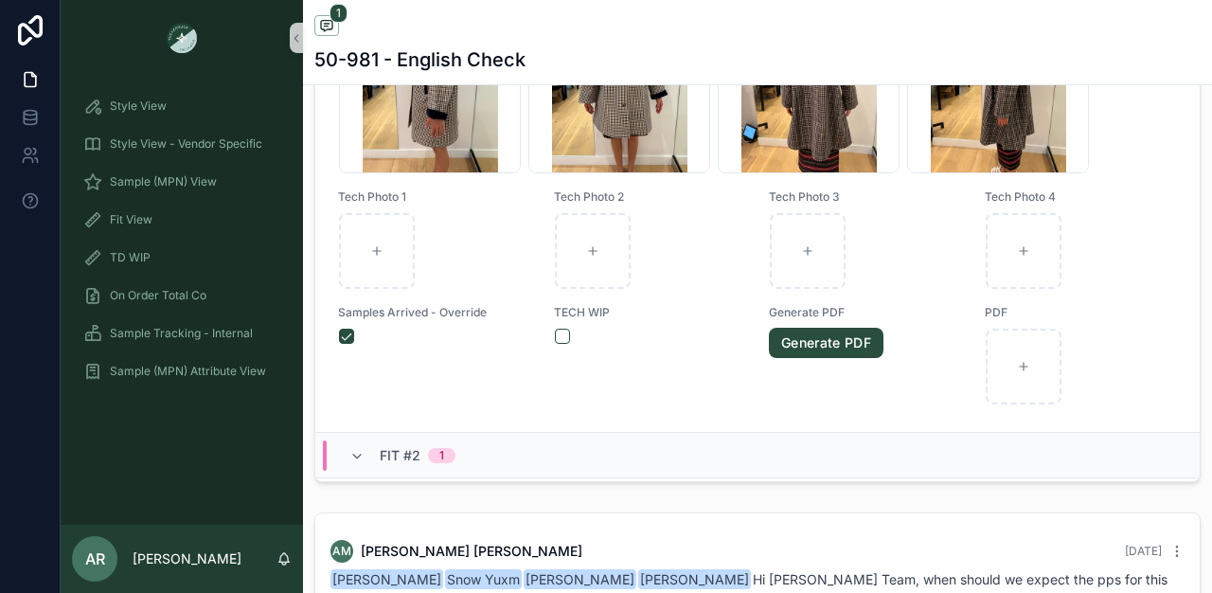
scroll to position [810, 0]
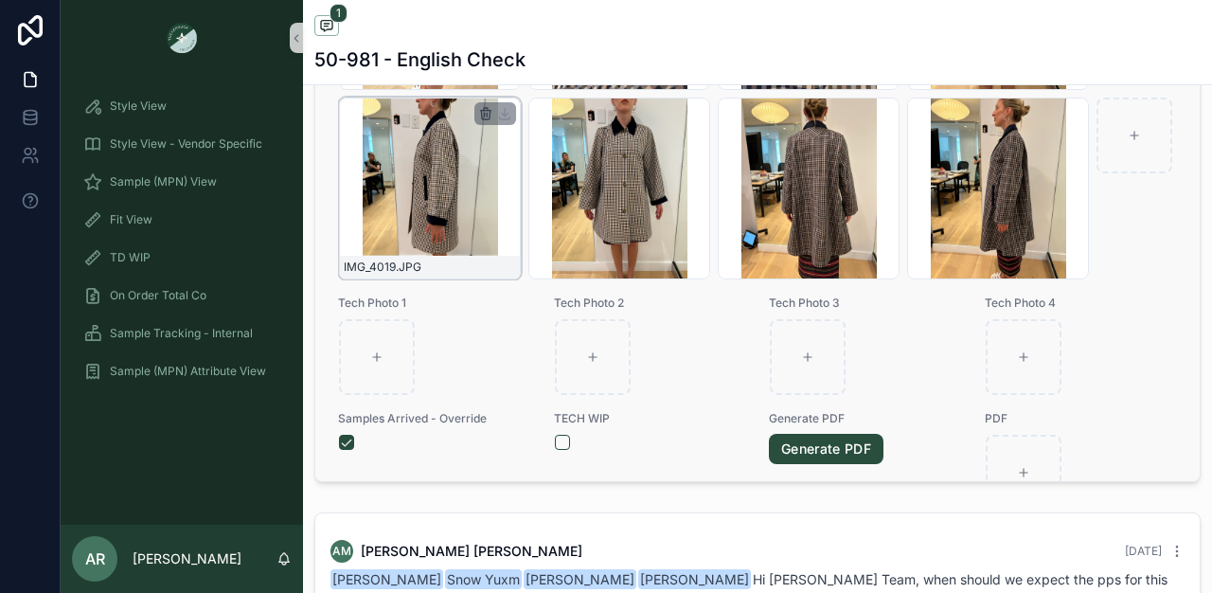
click at [485, 121] on icon "scrollable content" at bounding box center [485, 113] width 15 height 15
click at [526, 96] on icon "scrollable content" at bounding box center [525, 94] width 15 height 15
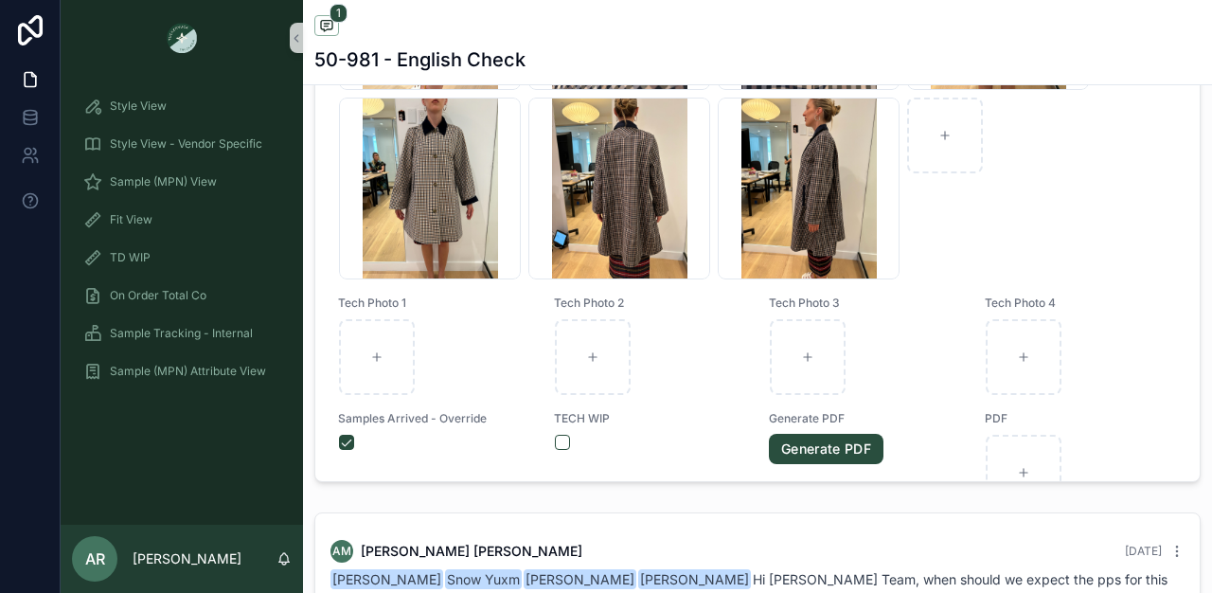
scroll to position [726, 0]
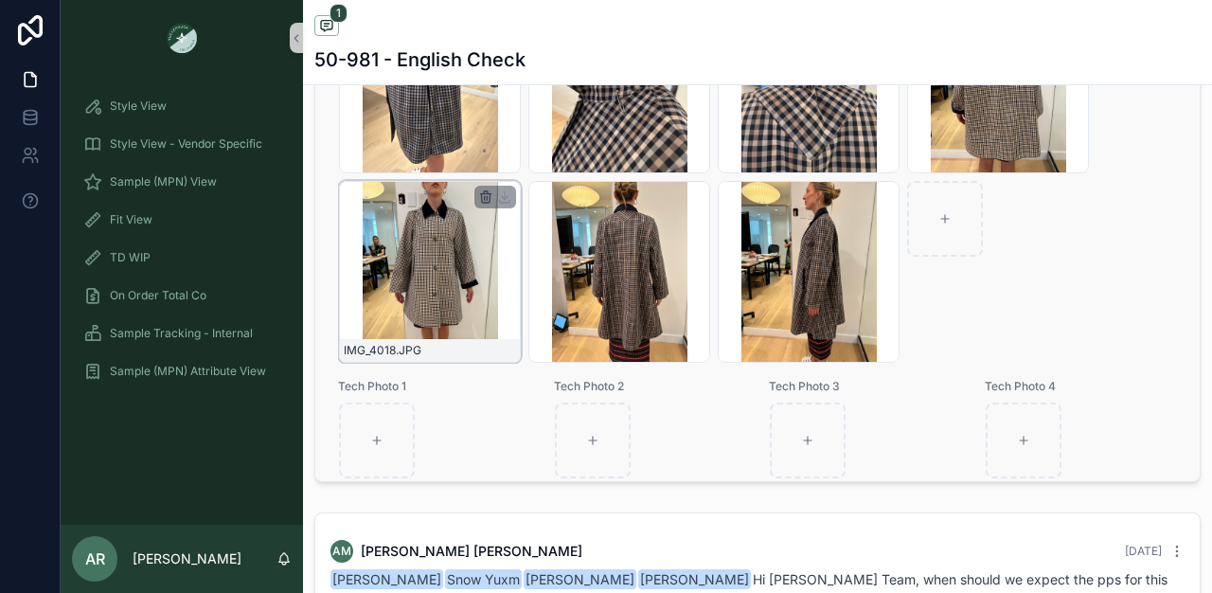
click at [489, 203] on icon "scrollable content" at bounding box center [485, 198] width 9 height 9
click at [528, 177] on icon "scrollable content" at bounding box center [525, 177] width 15 height 15
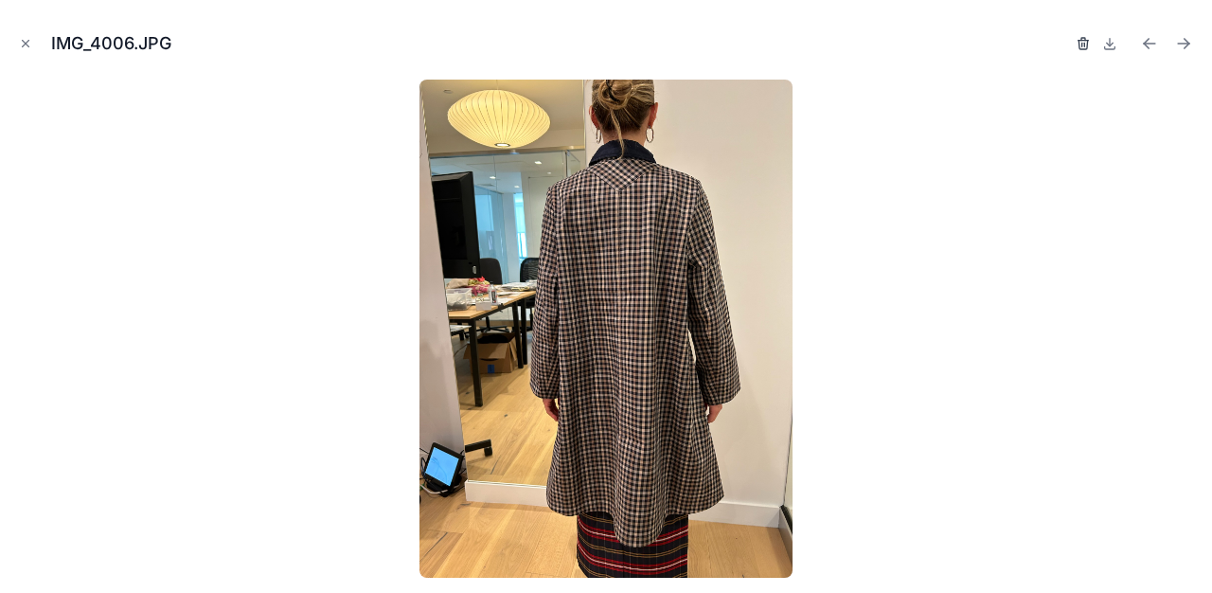
click at [1083, 41] on icon "button" at bounding box center [1083, 41] width 10 height 0
click at [1063, 41] on icon "button" at bounding box center [1065, 41] width 10 height 0
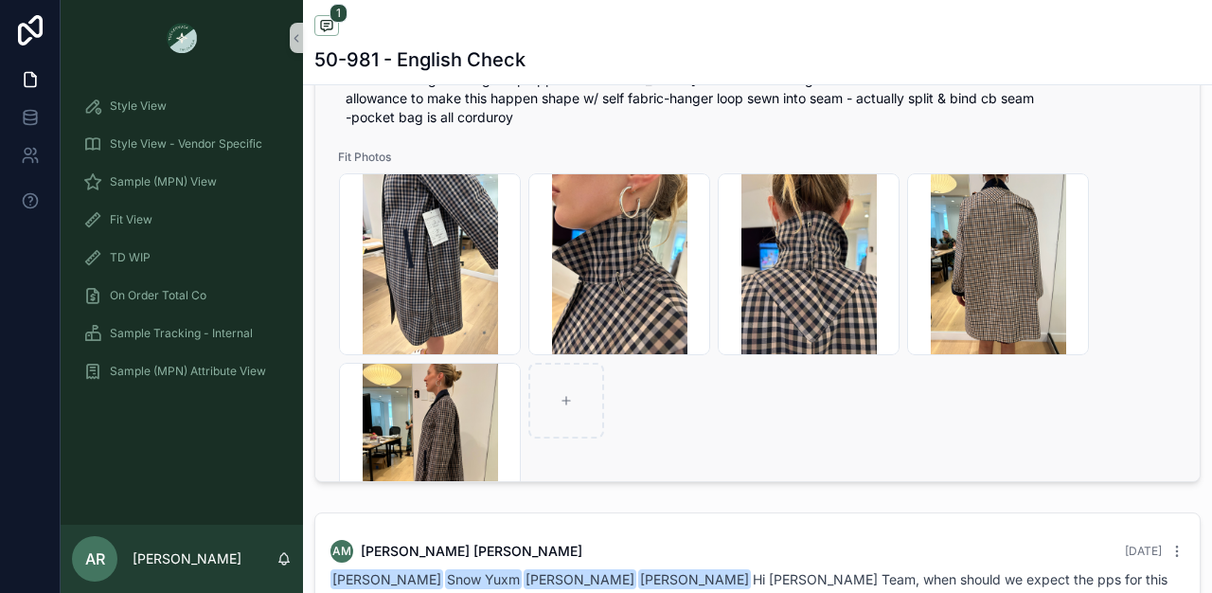
scroll to position [465, 0]
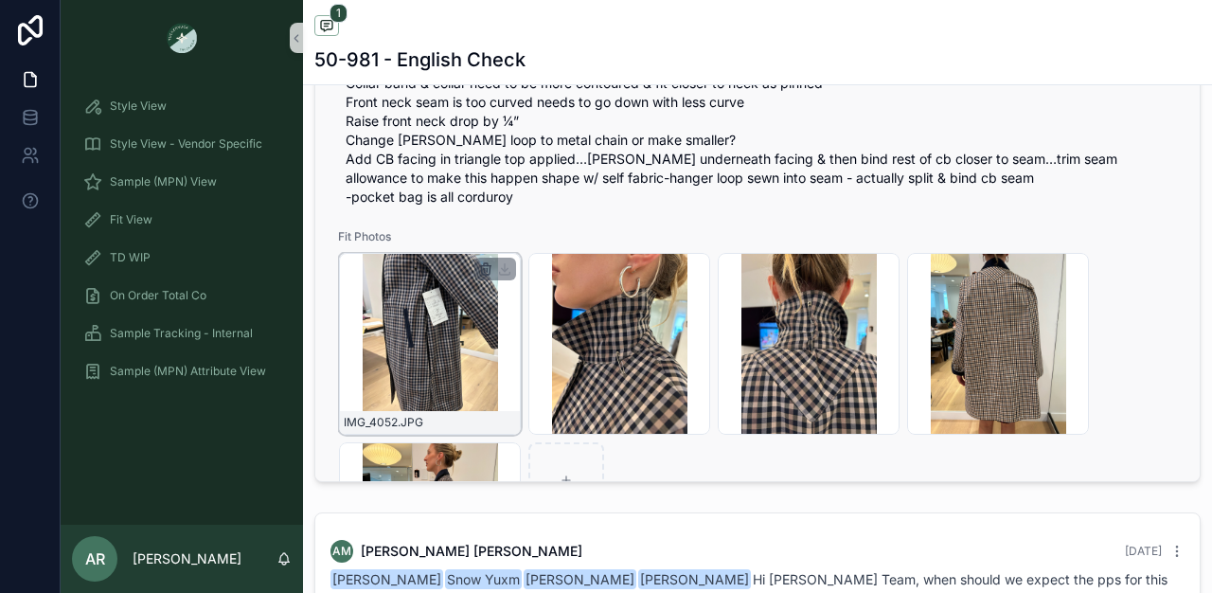
click at [485, 276] on icon "scrollable content" at bounding box center [485, 268] width 15 height 15
click at [532, 251] on icon "scrollable content" at bounding box center [525, 249] width 15 height 15
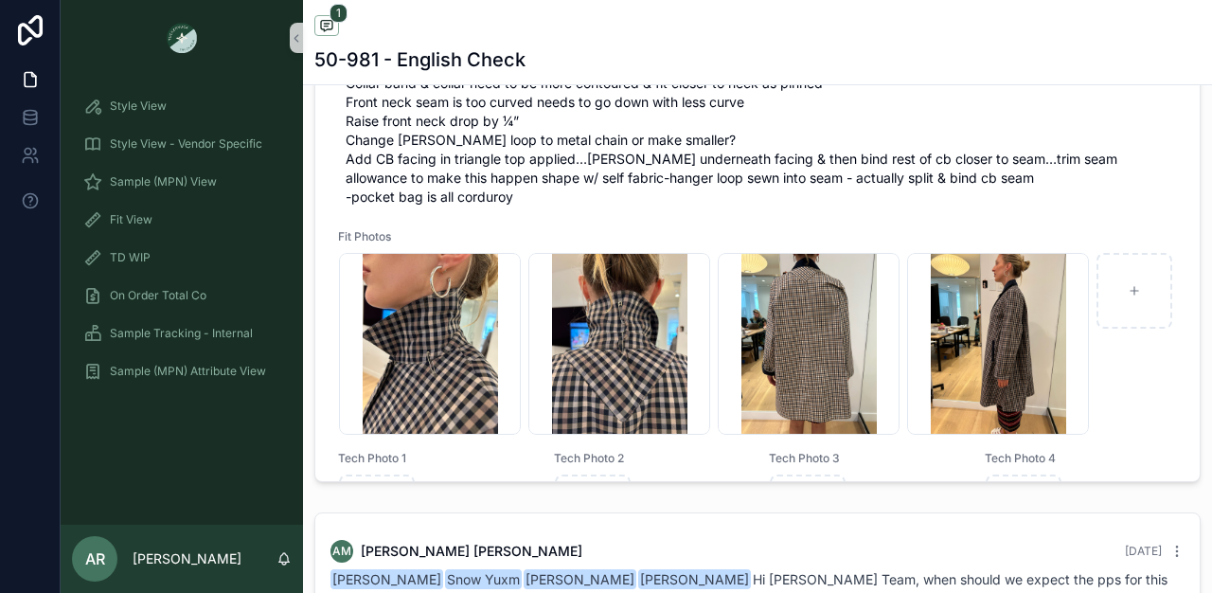
scroll to position [359, 0]
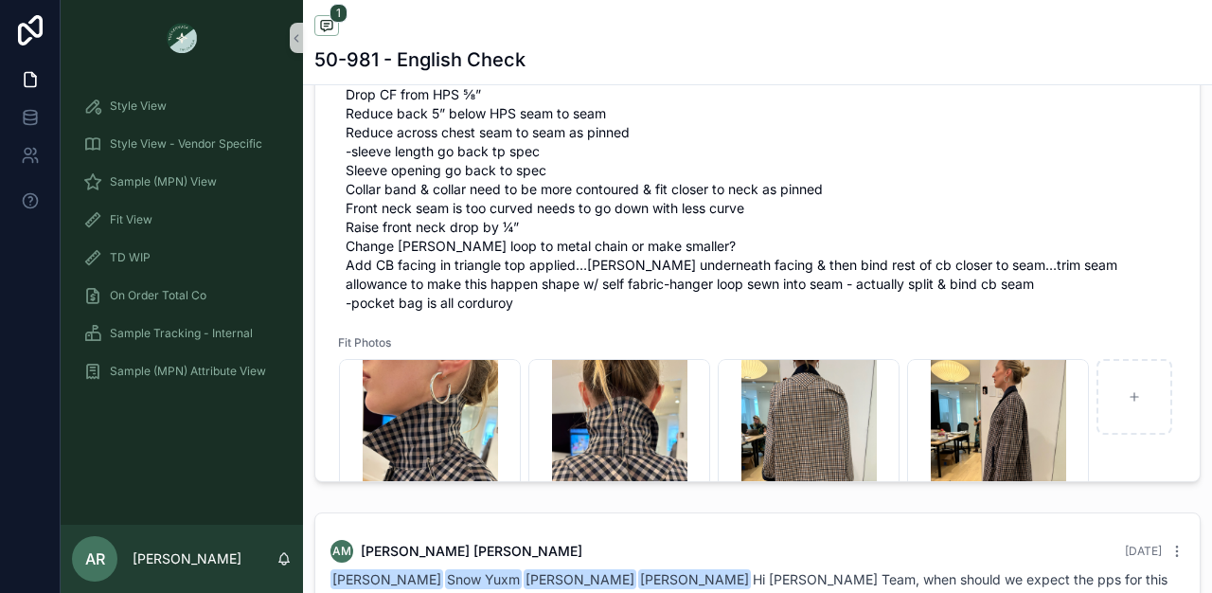
click at [0, 0] on icon "scrollable content" at bounding box center [0, 0] width 0 height 0
click at [716, 353] on icon "scrollable content" at bounding box center [714, 355] width 15 height 15
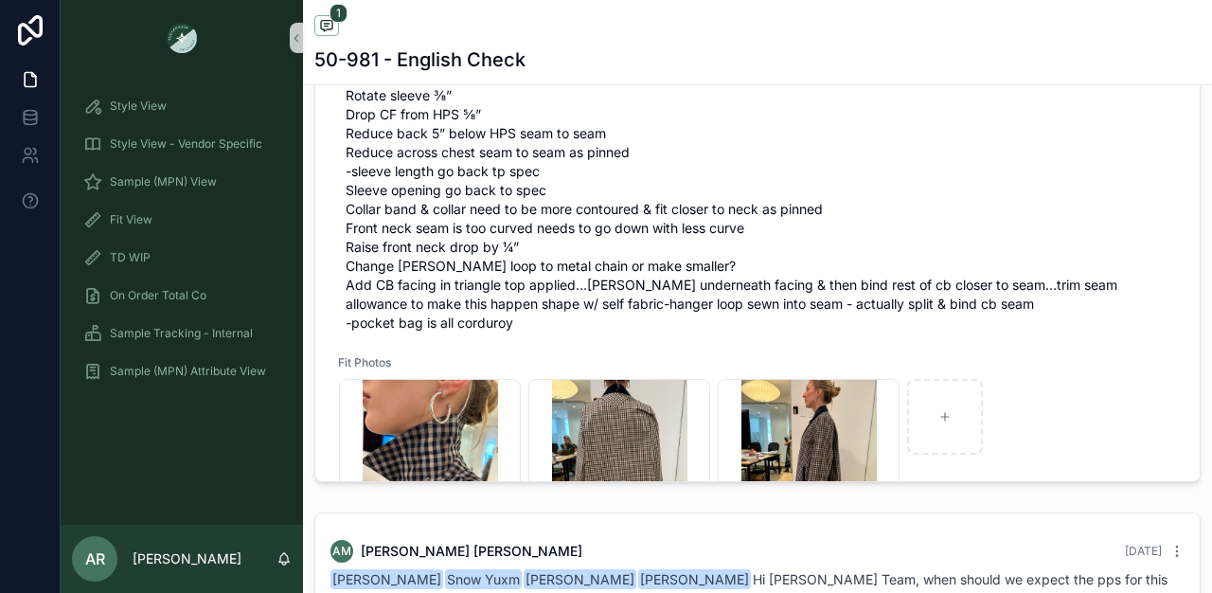
scroll to position [410, 0]
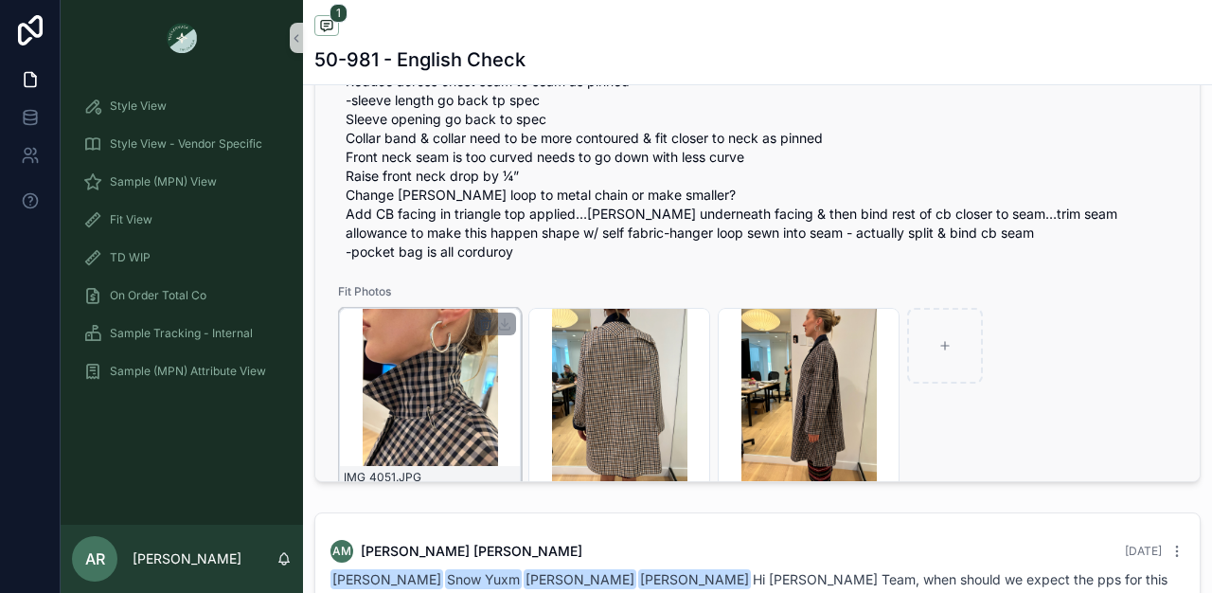
click at [490, 331] on icon "scrollable content" at bounding box center [485, 323] width 15 height 15
click at [527, 308] on icon "scrollable content" at bounding box center [525, 304] width 15 height 15
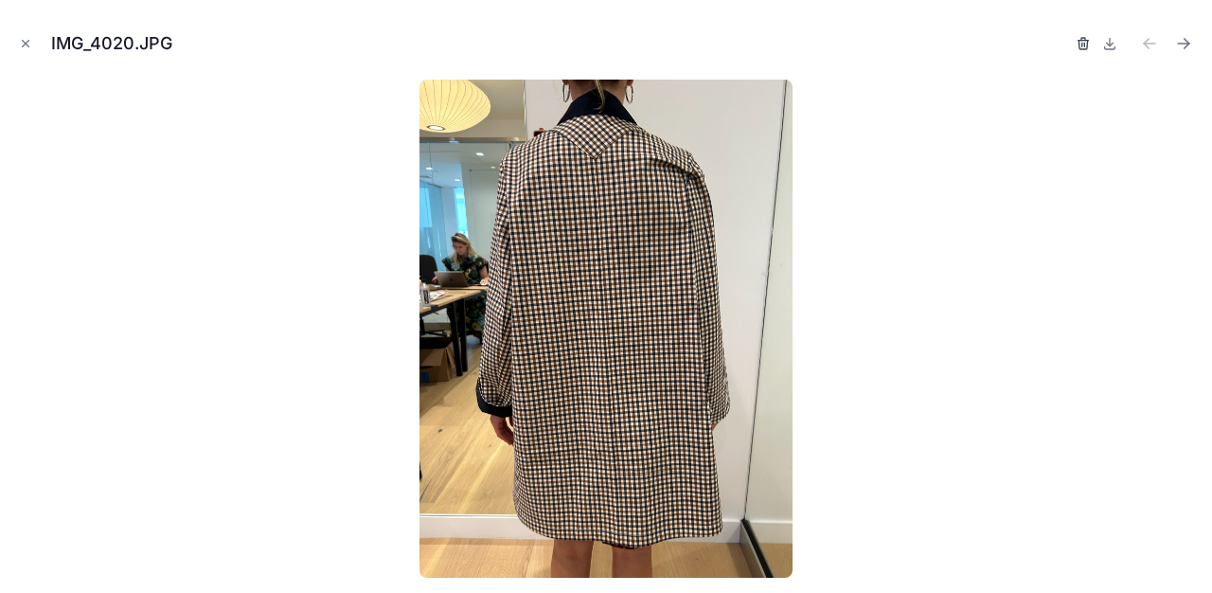
click at [1085, 45] on icon "button" at bounding box center [1083, 43] width 15 height 15
click at [1055, 48] on div "Confirm delete?" at bounding box center [1014, 43] width 151 height 27
click at [1059, 46] on icon "button" at bounding box center [1064, 43] width 15 height 15
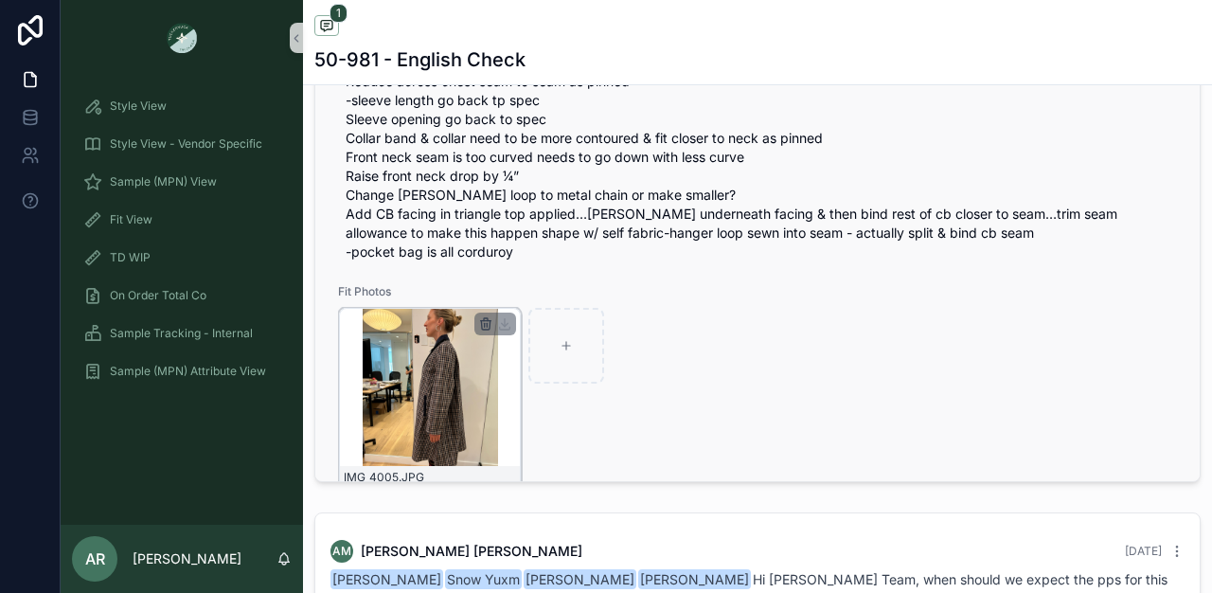
click at [485, 331] on icon "scrollable content" at bounding box center [485, 323] width 15 height 15
click at [525, 304] on icon "scrollable content" at bounding box center [525, 306] width 0 height 4
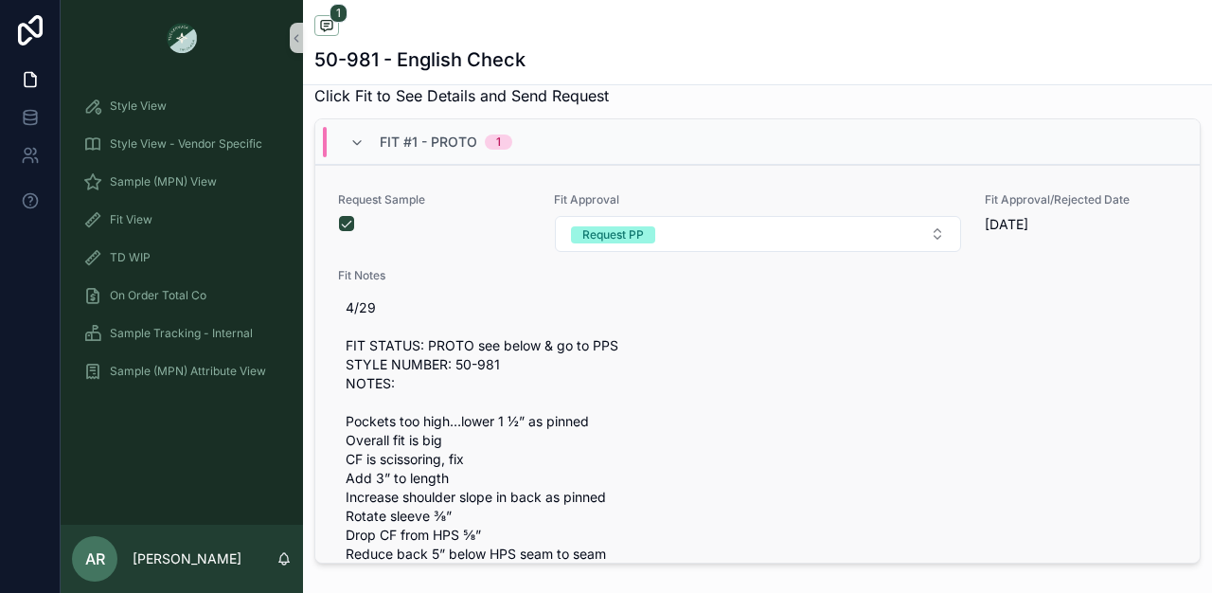
scroll to position [724, 0]
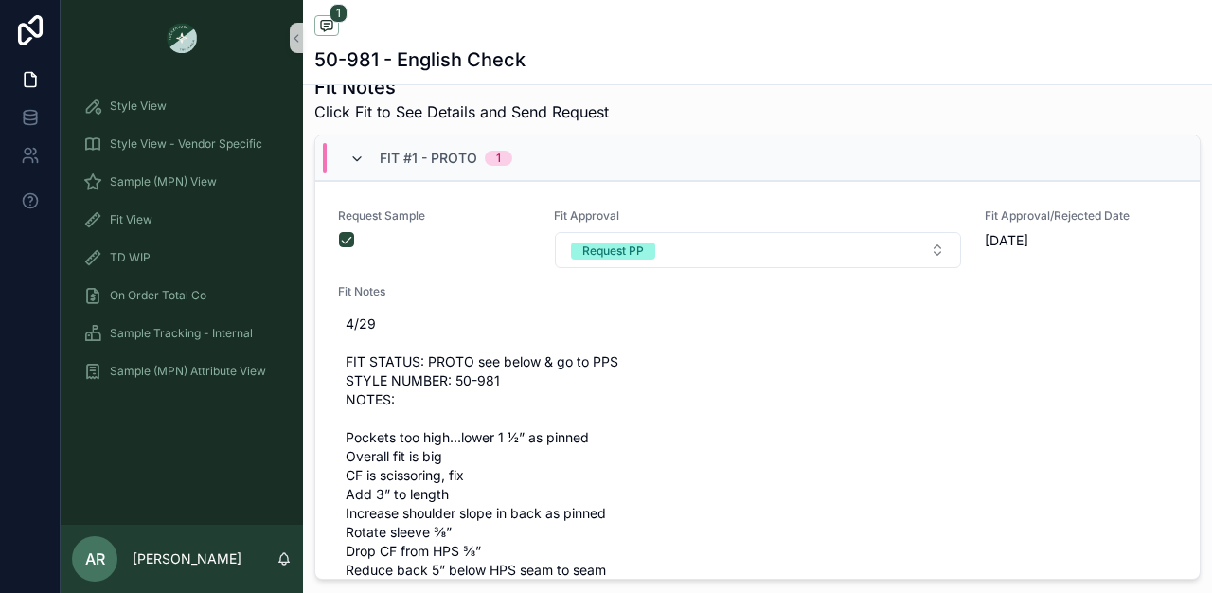
click at [356, 167] on icon "scrollable content" at bounding box center [356, 158] width 15 height 15
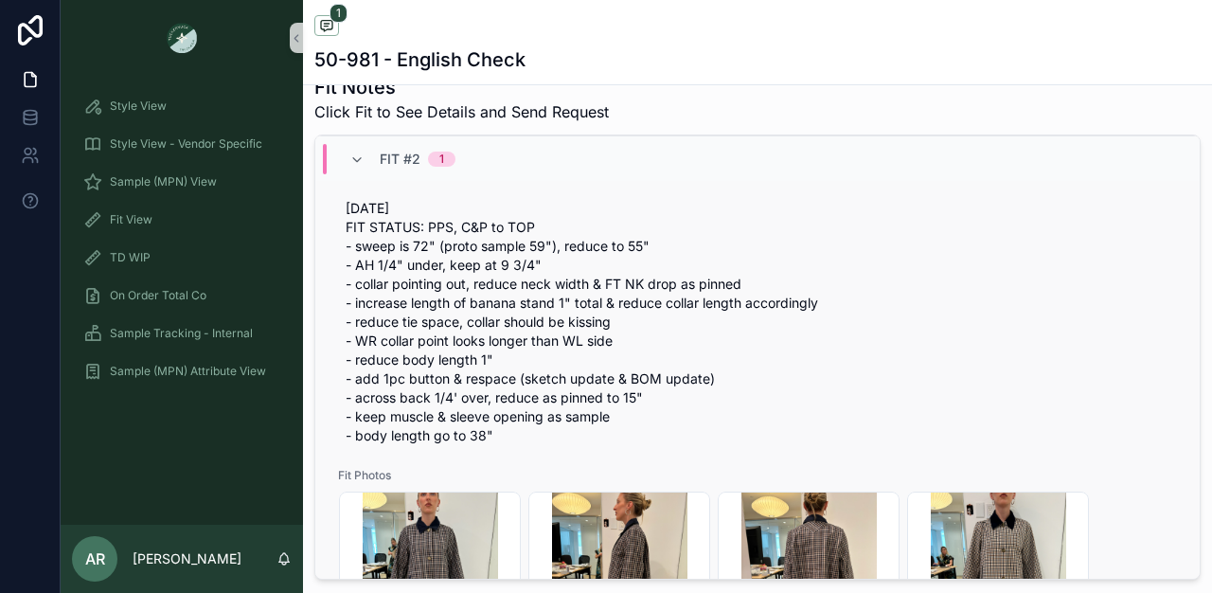
scroll to position [169, 0]
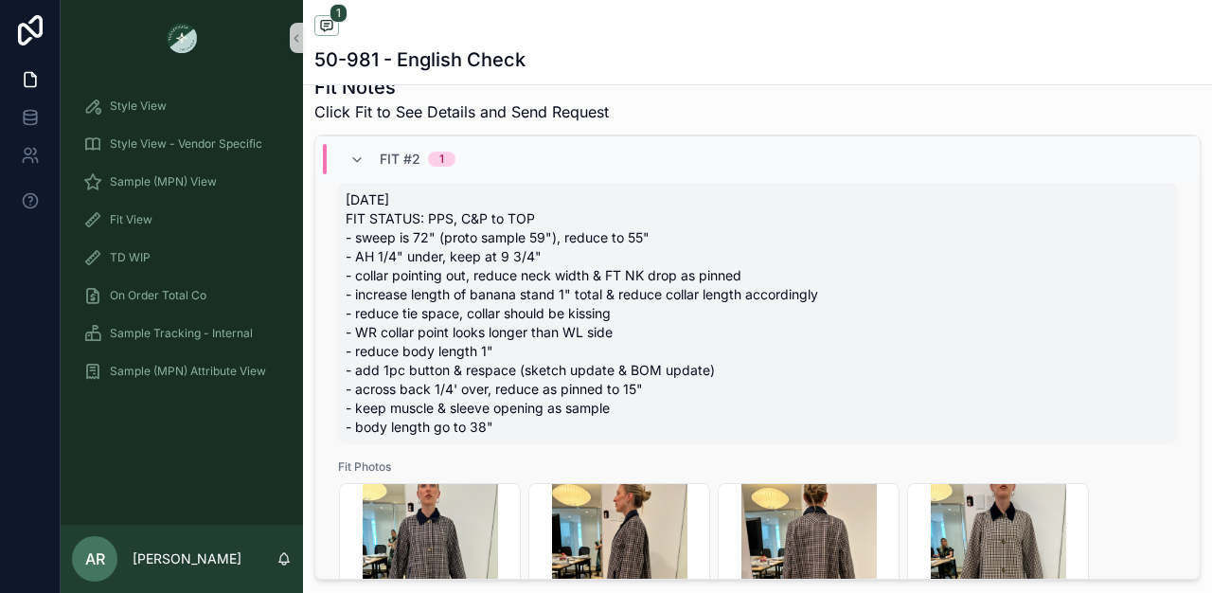
click at [358, 253] on span "[DATE] FIT STATUS: PPS, C&P to TOP - sweep is 72" (proto sample 59"), reduce to…" at bounding box center [758, 313] width 824 height 246
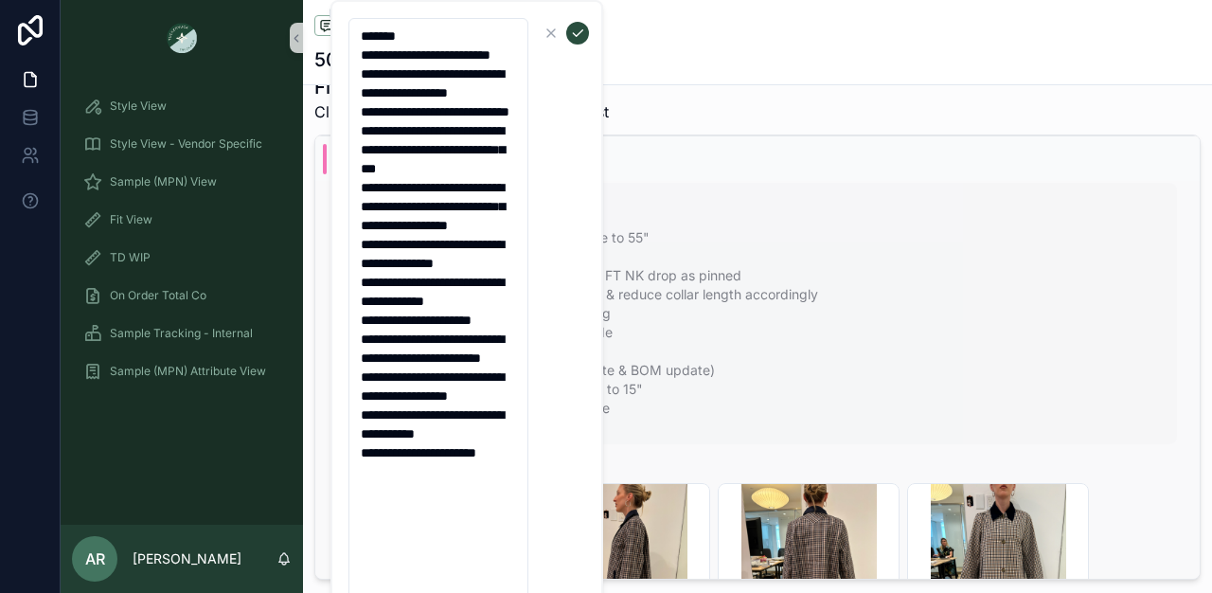
click at [358, 253] on textarea "**********" at bounding box center [438, 310] width 180 height 585
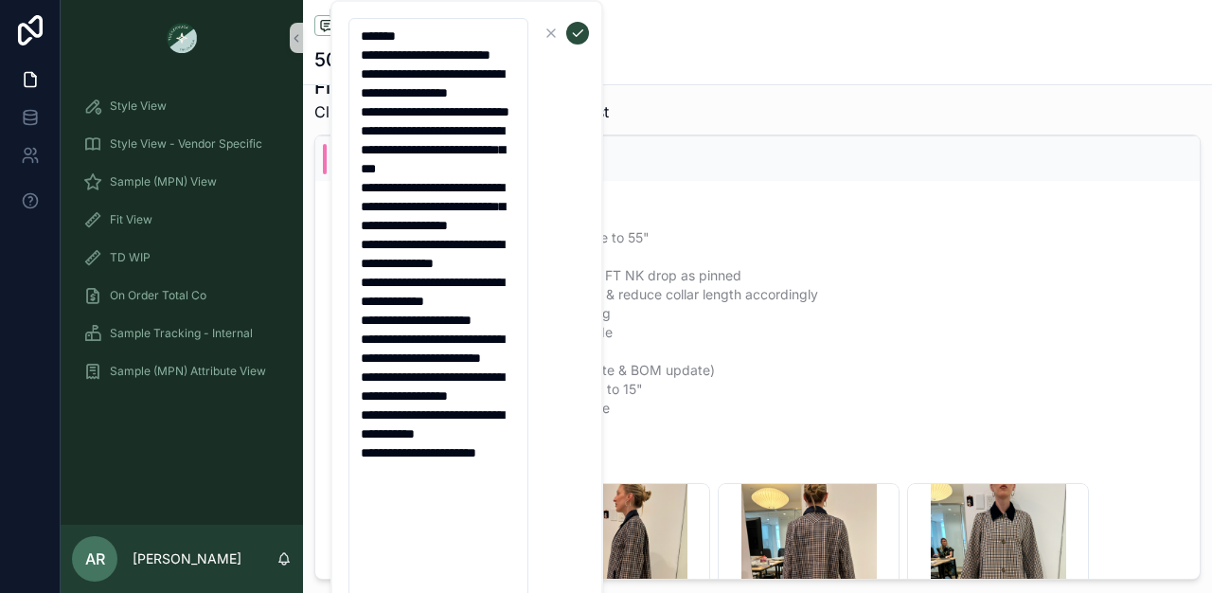
drag, startPoint x: 356, startPoint y: 93, endPoint x: 507, endPoint y: 556, distance: 486.9
click at [507, 556] on textarea "**********" at bounding box center [438, 310] width 180 height 585
